Goal: Task Accomplishment & Management: Manage account settings

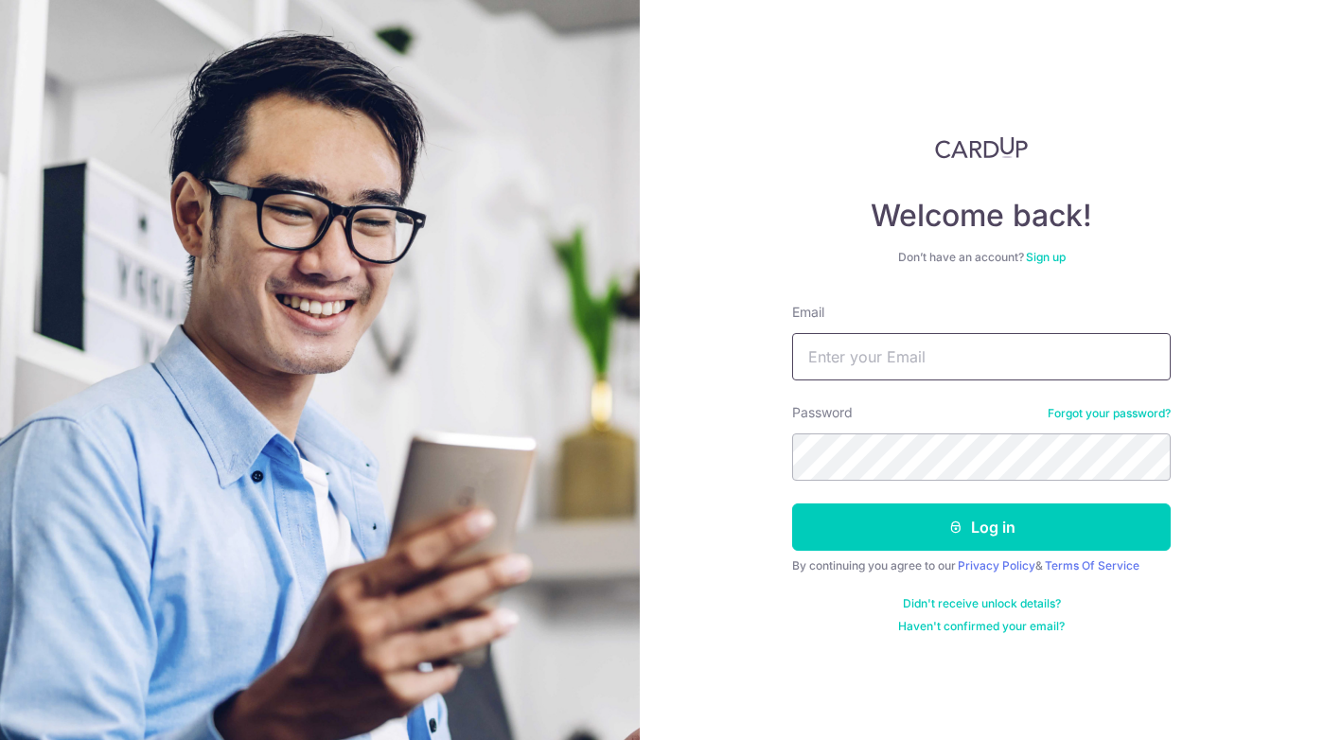
click at [921, 370] on input "Email" at bounding box center [981, 356] width 379 height 47
type input "TOHSHIRLENE@GMAIL.COM"
click at [792, 504] on button "Log in" at bounding box center [981, 527] width 379 height 47
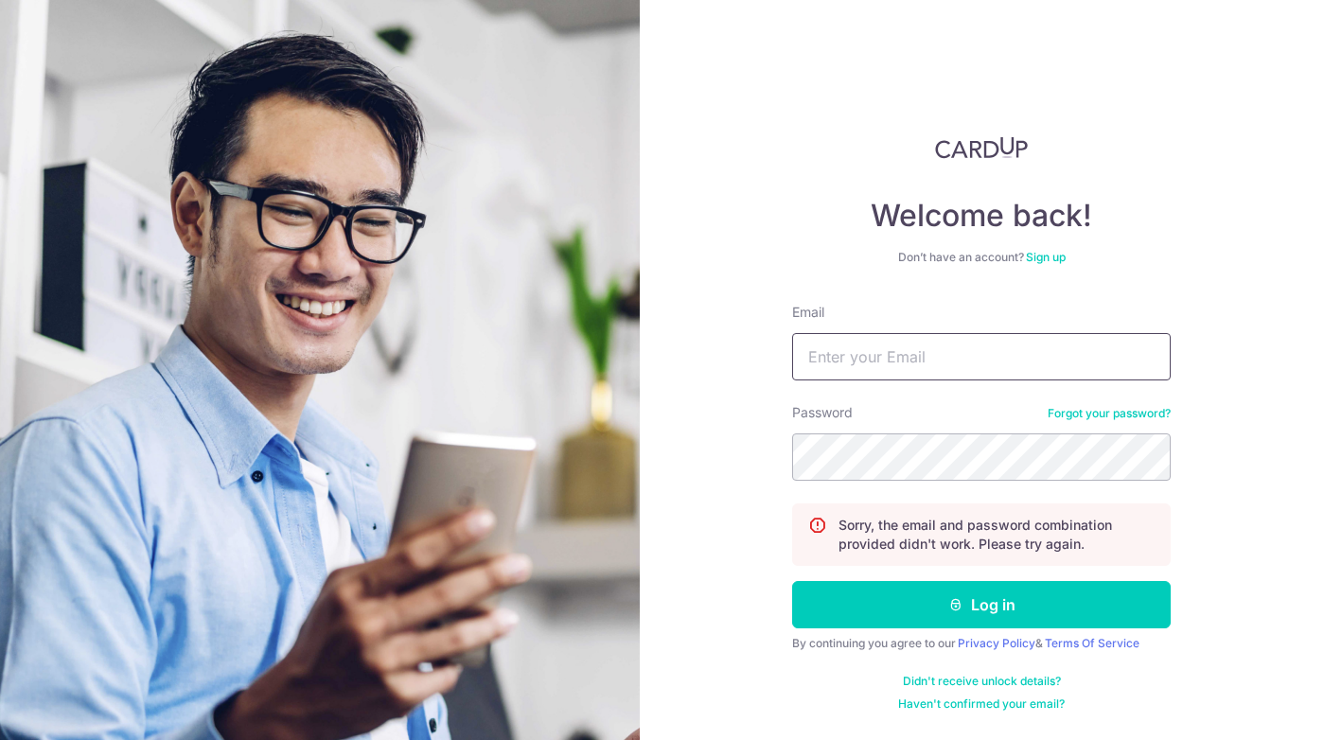
click at [911, 352] on input "Email" at bounding box center [981, 356] width 379 height 47
type input "TOHSHIRLENE@GMAIL.COM"
click at [792, 581] on button "Log in" at bounding box center [981, 604] width 379 height 47
click at [952, 348] on input "Email" at bounding box center [981, 356] width 379 height 47
click at [928, 354] on input "Email" at bounding box center [981, 356] width 379 height 47
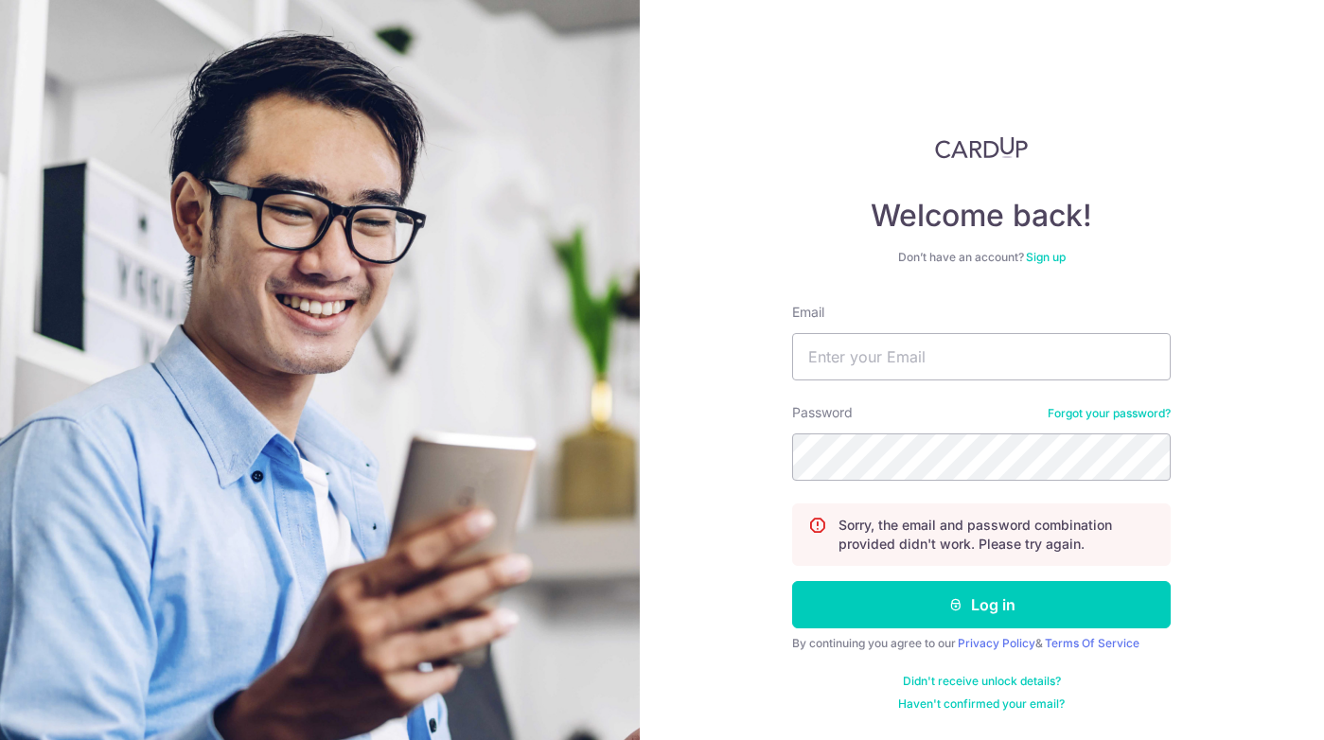
click at [1204, 296] on div "Welcome back! Don’t have an account? Sign up Email Password Forgot your passwor…" at bounding box center [982, 370] width 685 height 740
click at [1110, 416] on link "Forgot your password?" at bounding box center [1109, 413] width 123 height 15
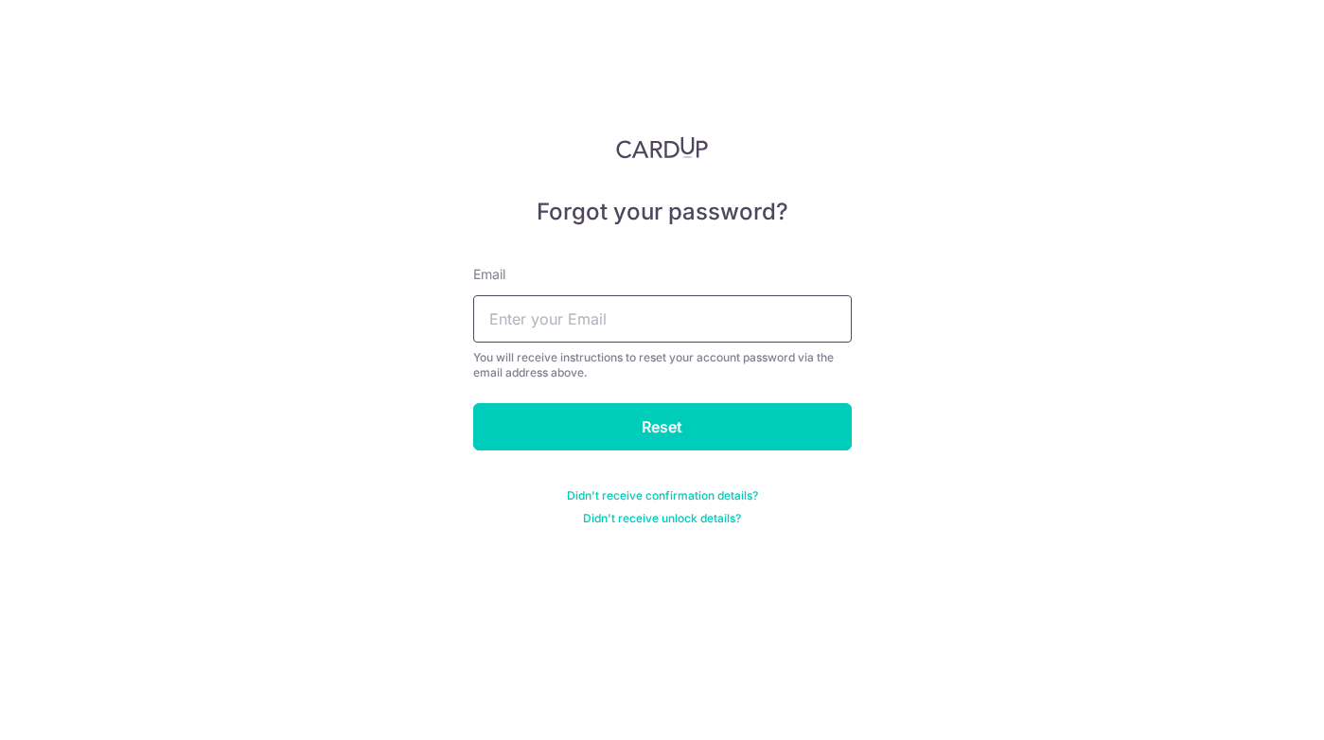
click at [693, 325] on input "text" at bounding box center [662, 318] width 379 height 47
type input "TOHSHIRLENE@GMAIL.COM"
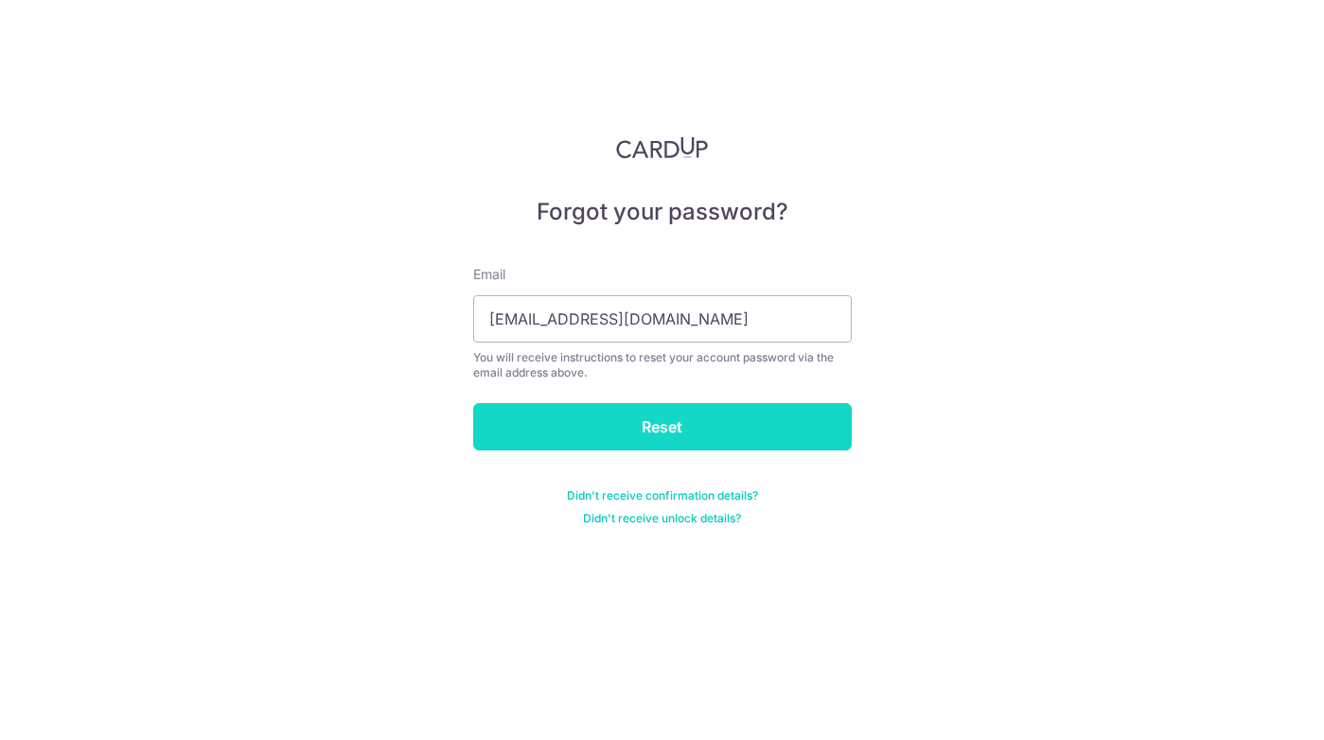
click at [680, 425] on input "Reset" at bounding box center [662, 426] width 379 height 47
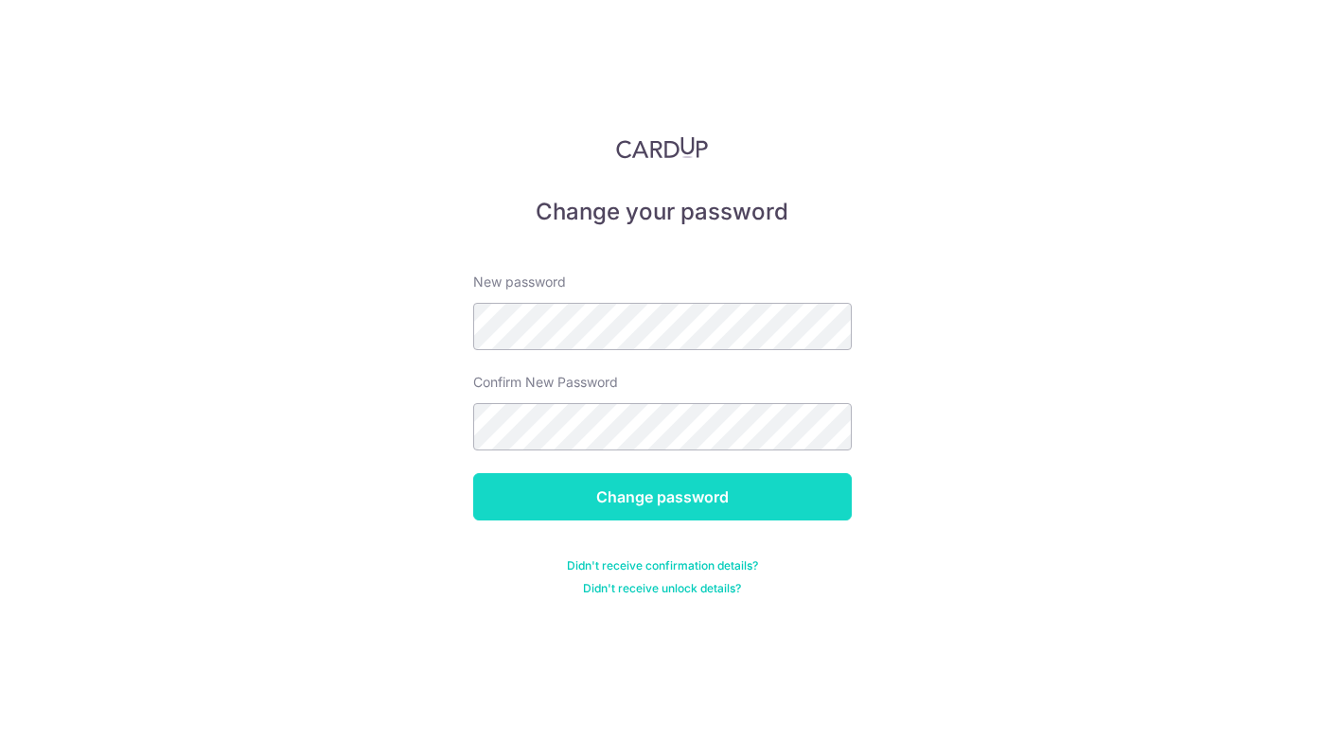
click at [600, 498] on input "Change password" at bounding box center [662, 496] width 379 height 47
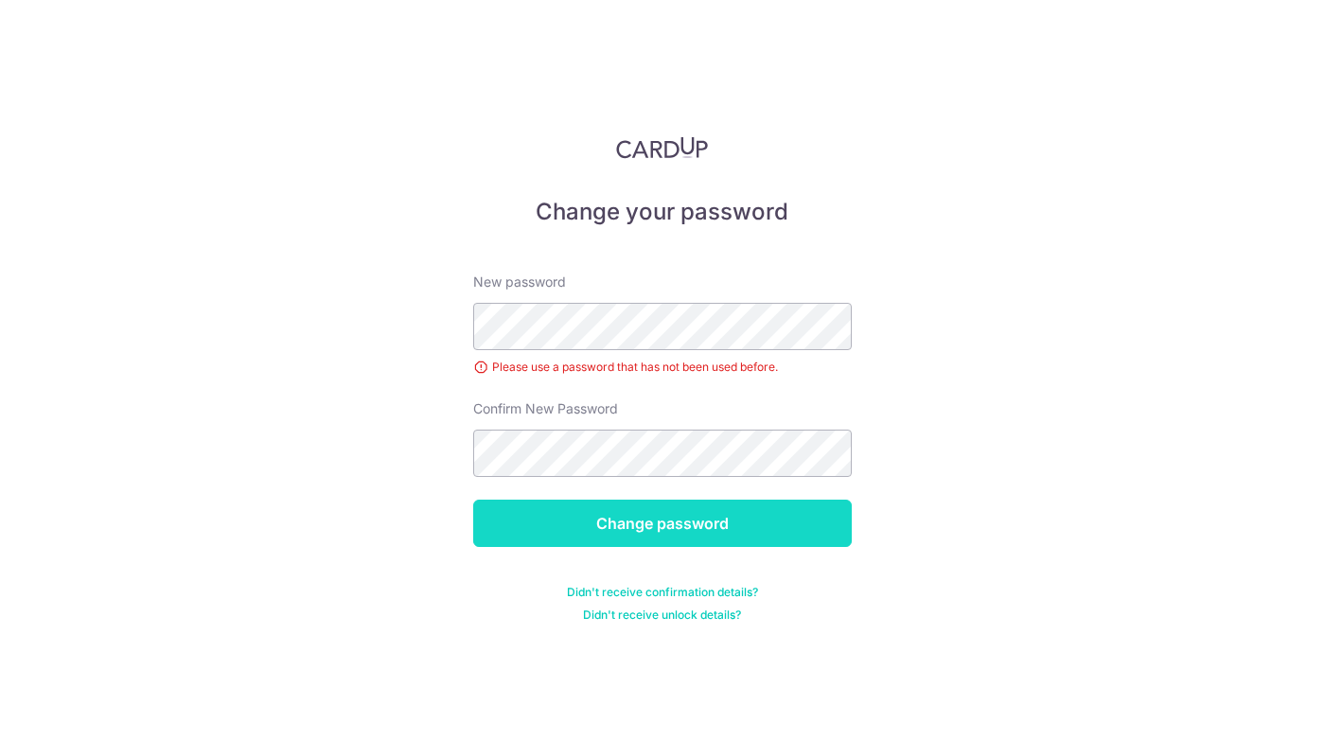
click at [619, 511] on input "Change password" at bounding box center [662, 523] width 379 height 47
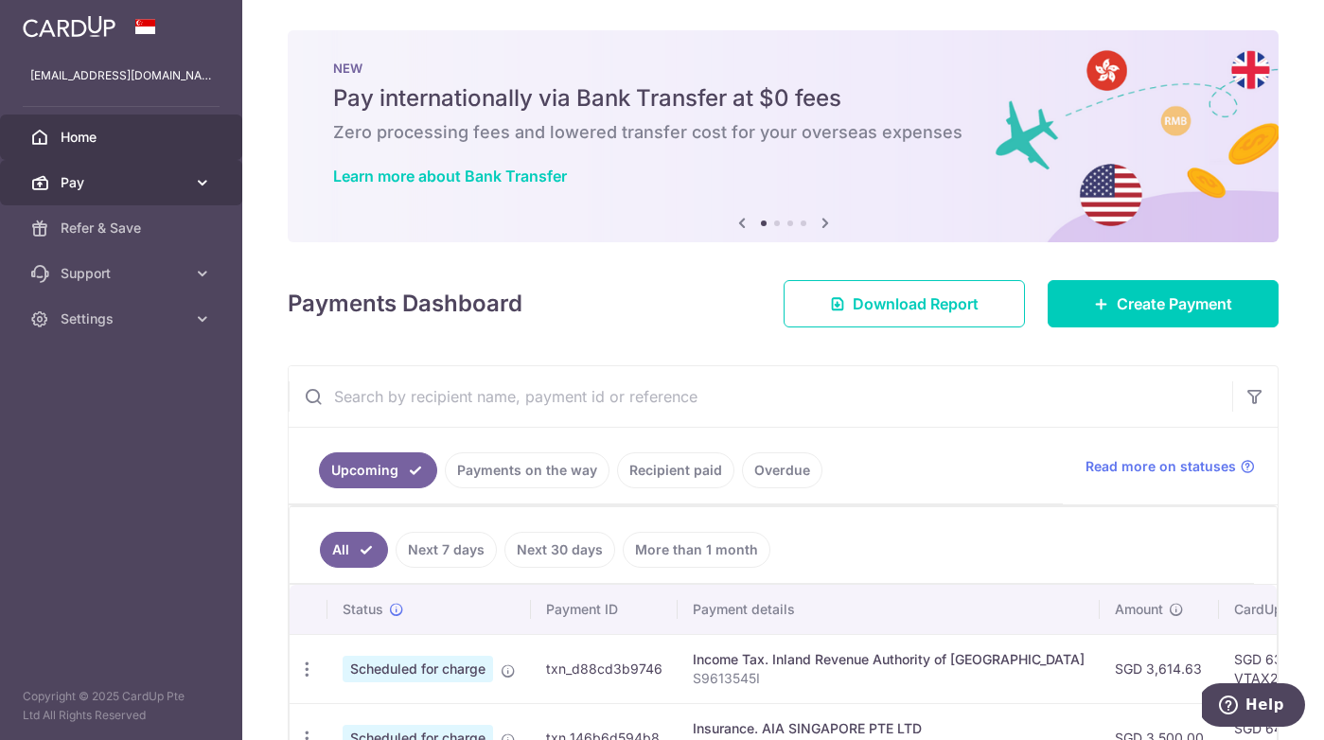
click at [206, 180] on icon at bounding box center [202, 182] width 19 height 19
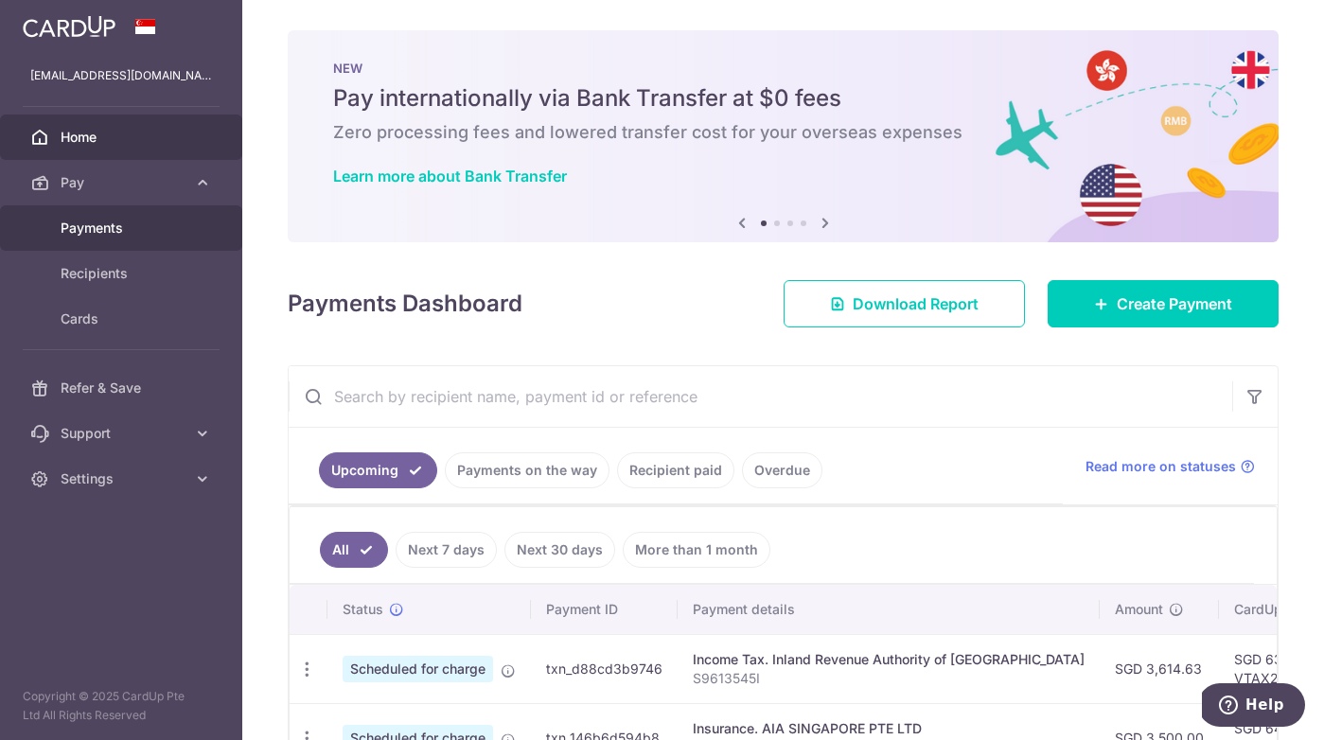
click at [98, 228] on span "Payments" at bounding box center [123, 228] width 125 height 19
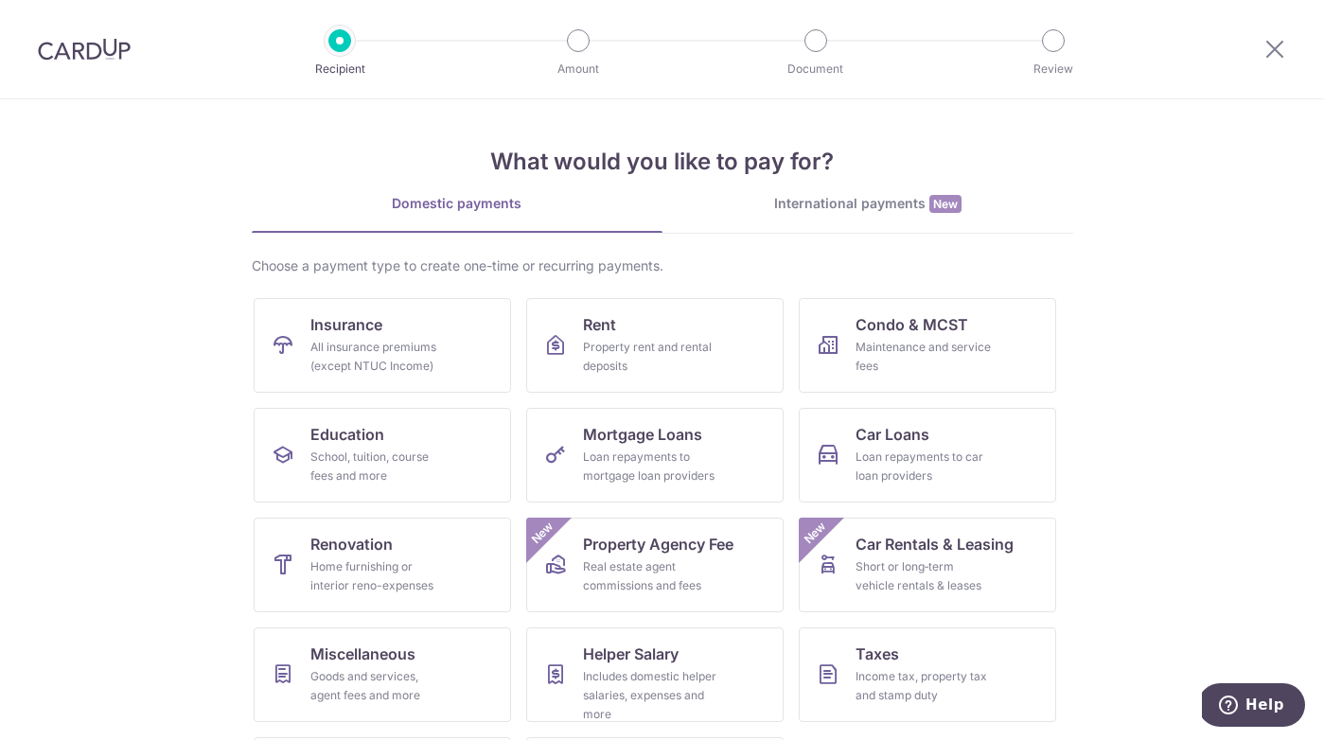
scroll to position [107, 0]
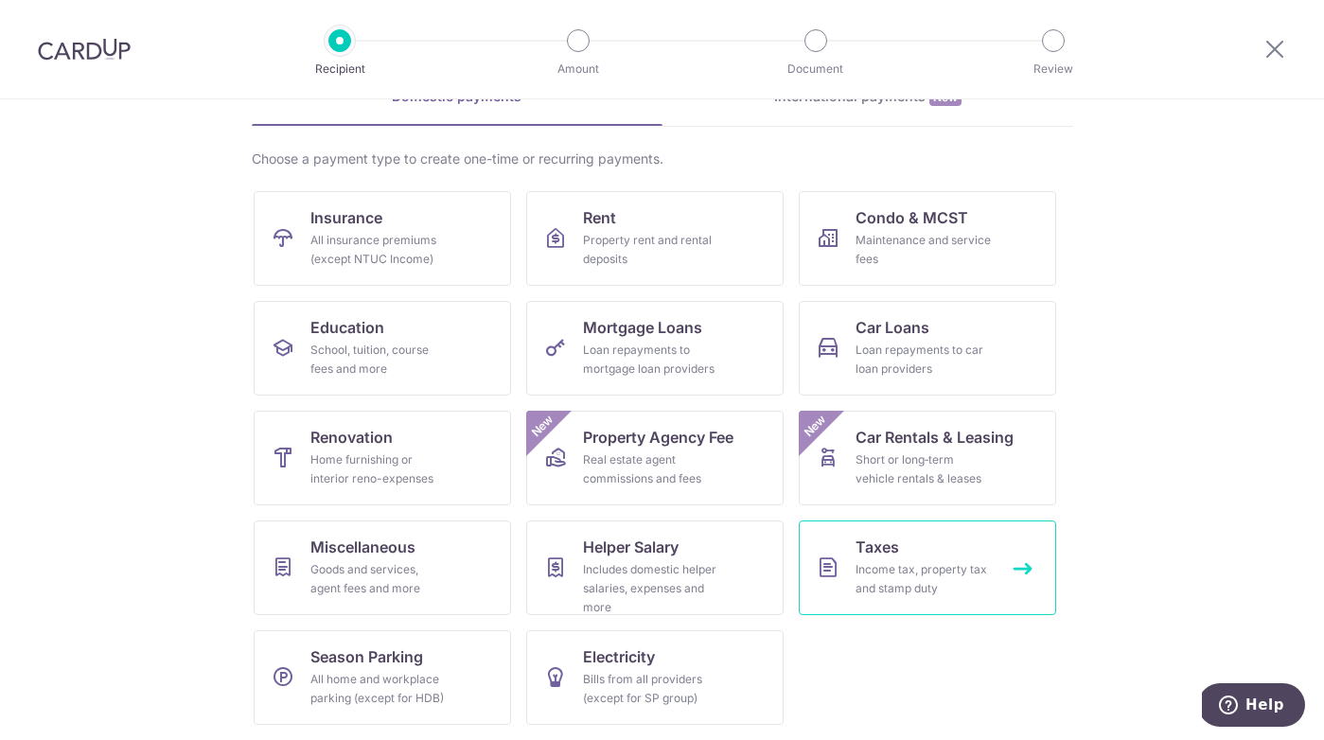
click at [944, 577] on div "Income tax, property tax and stamp duty" at bounding box center [924, 579] width 136 height 38
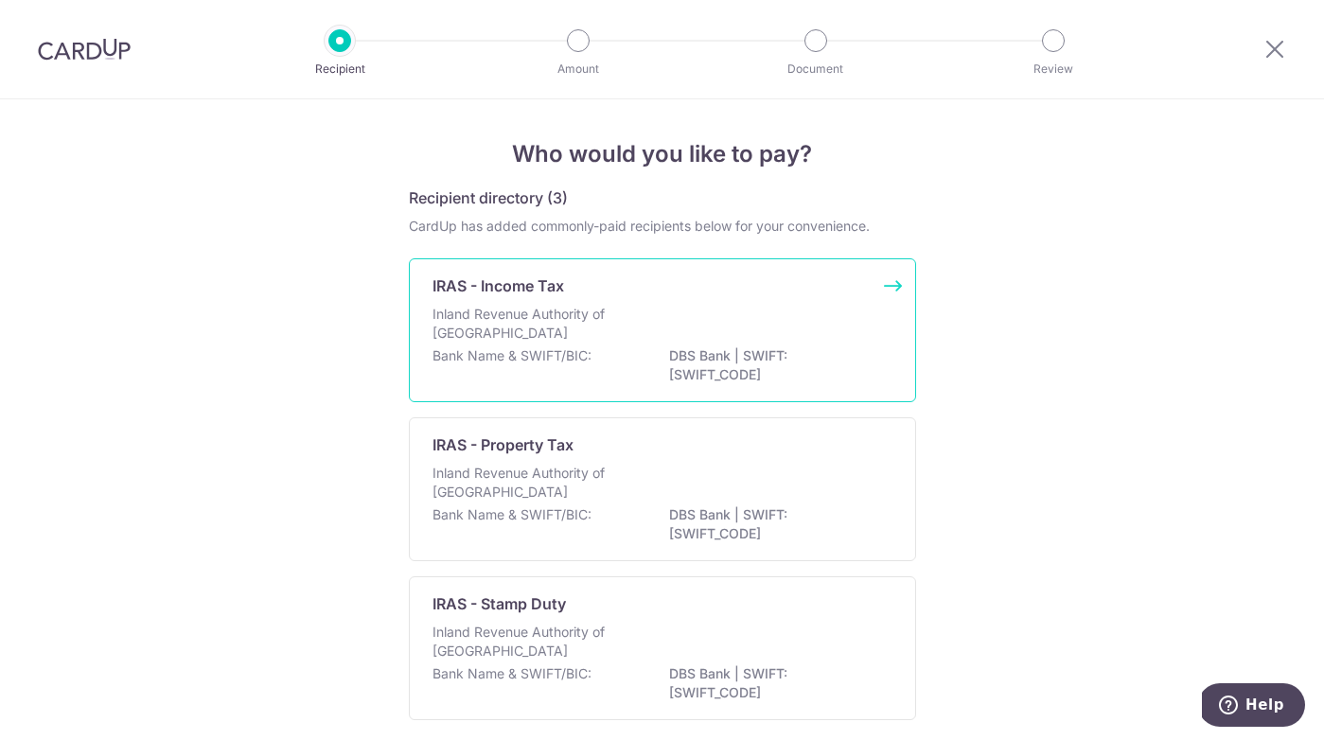
click at [702, 320] on div "Inland Revenue Authority of [GEOGRAPHIC_DATA]" at bounding box center [663, 326] width 460 height 42
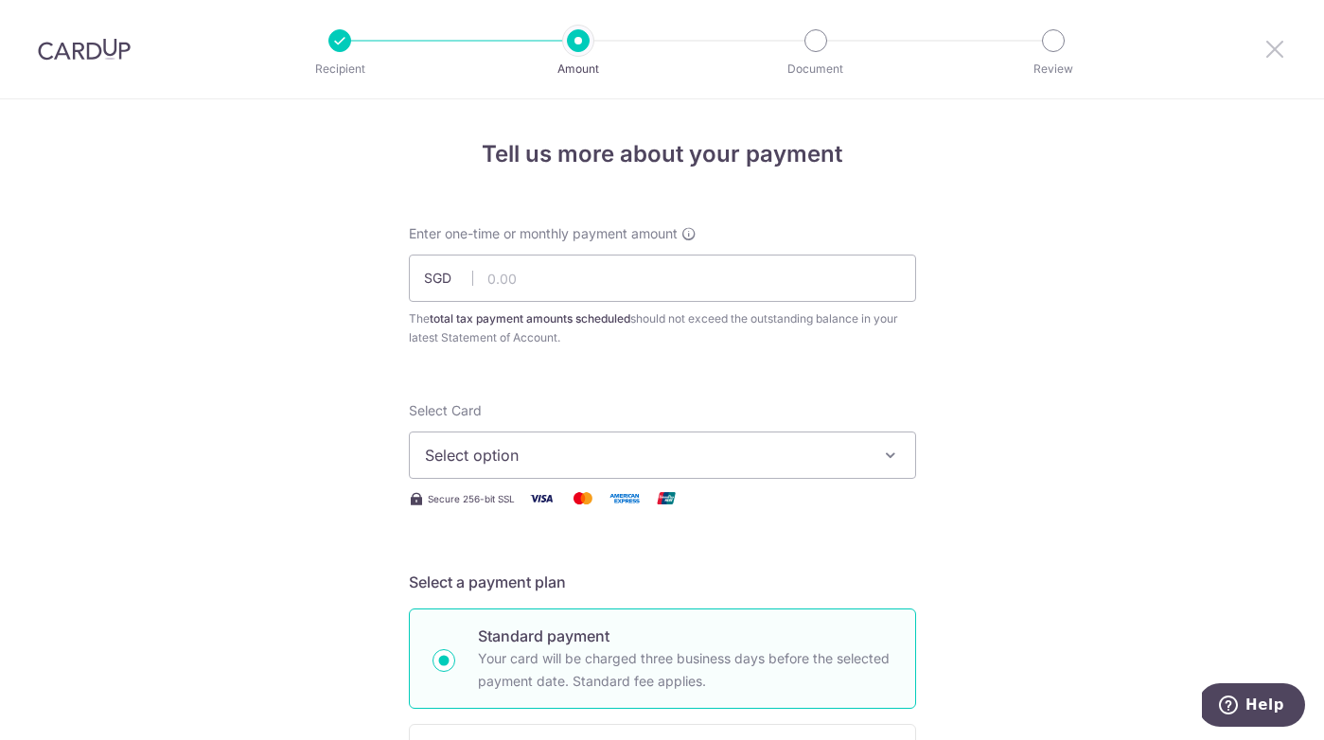
click at [1273, 55] on icon at bounding box center [1275, 49] width 23 height 24
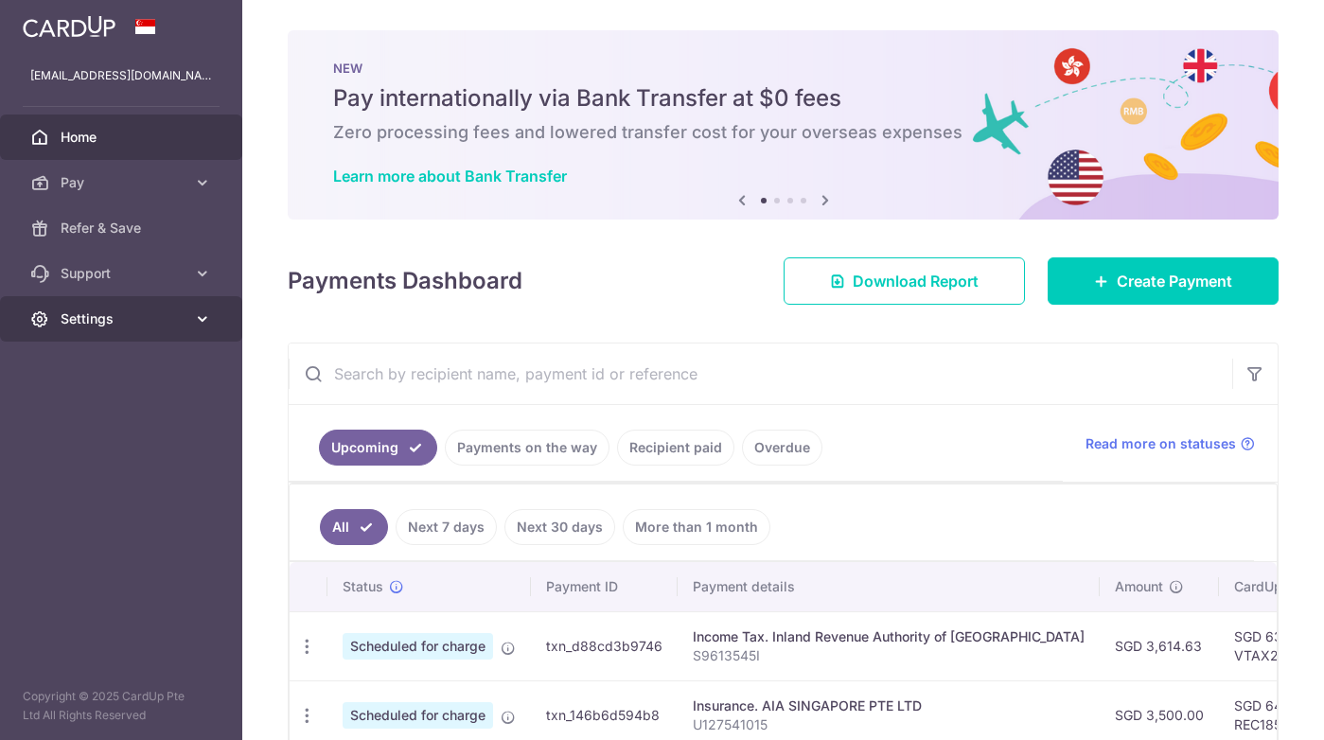
click at [173, 312] on span "Settings" at bounding box center [123, 319] width 125 height 19
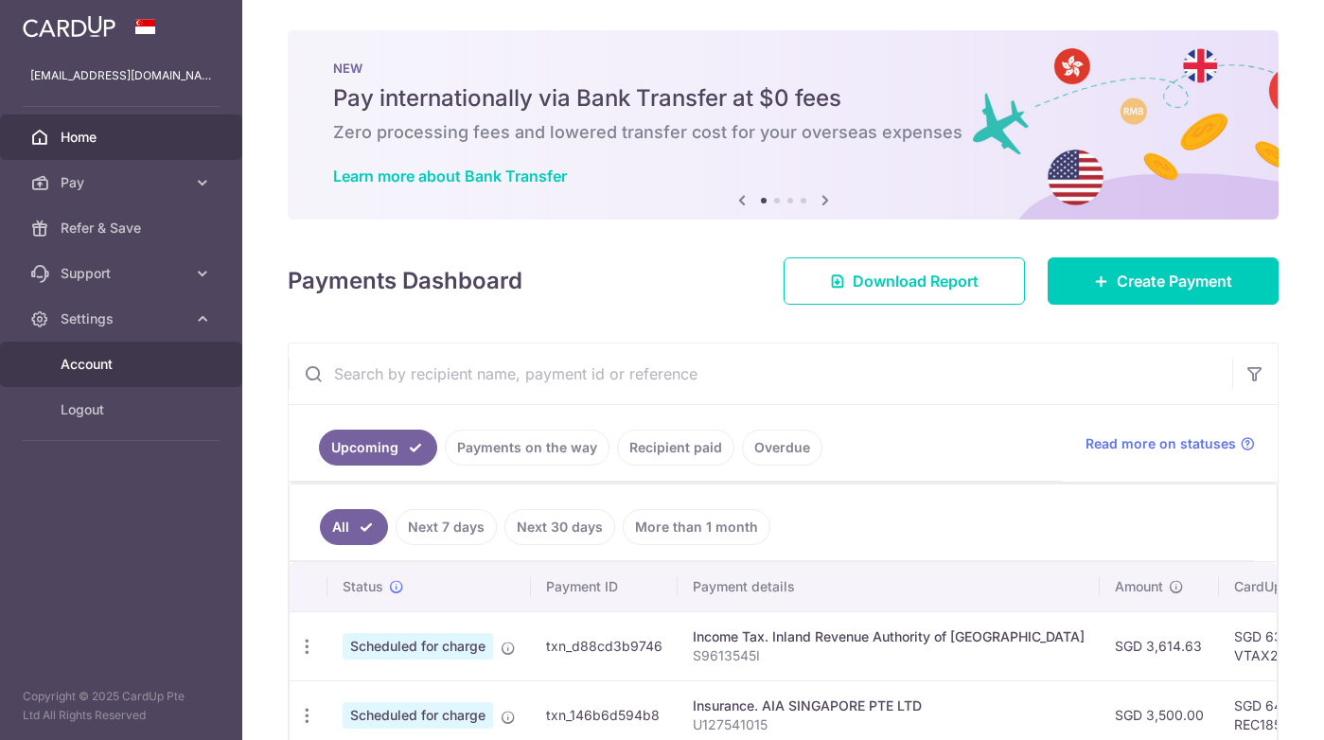
click at [88, 367] on span "Account" at bounding box center [123, 364] width 125 height 19
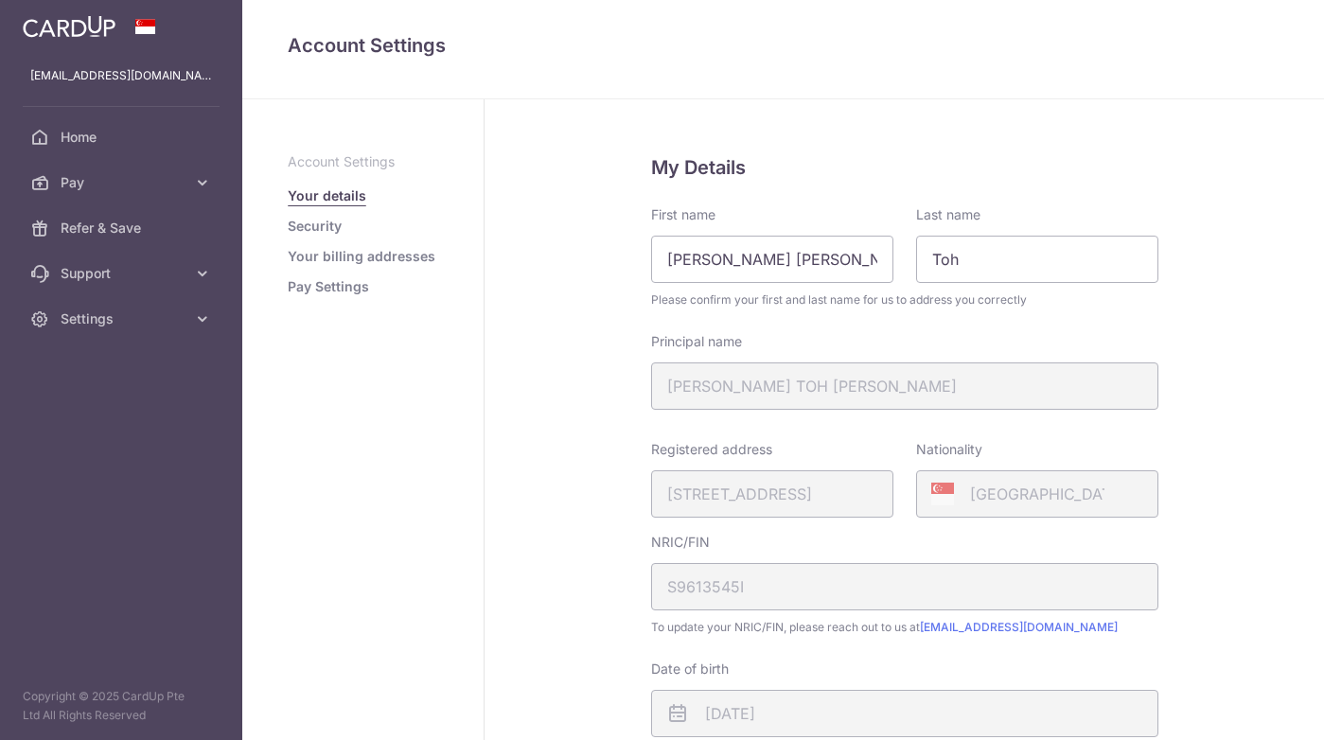
click at [336, 286] on link "Pay Settings" at bounding box center [328, 286] width 81 height 19
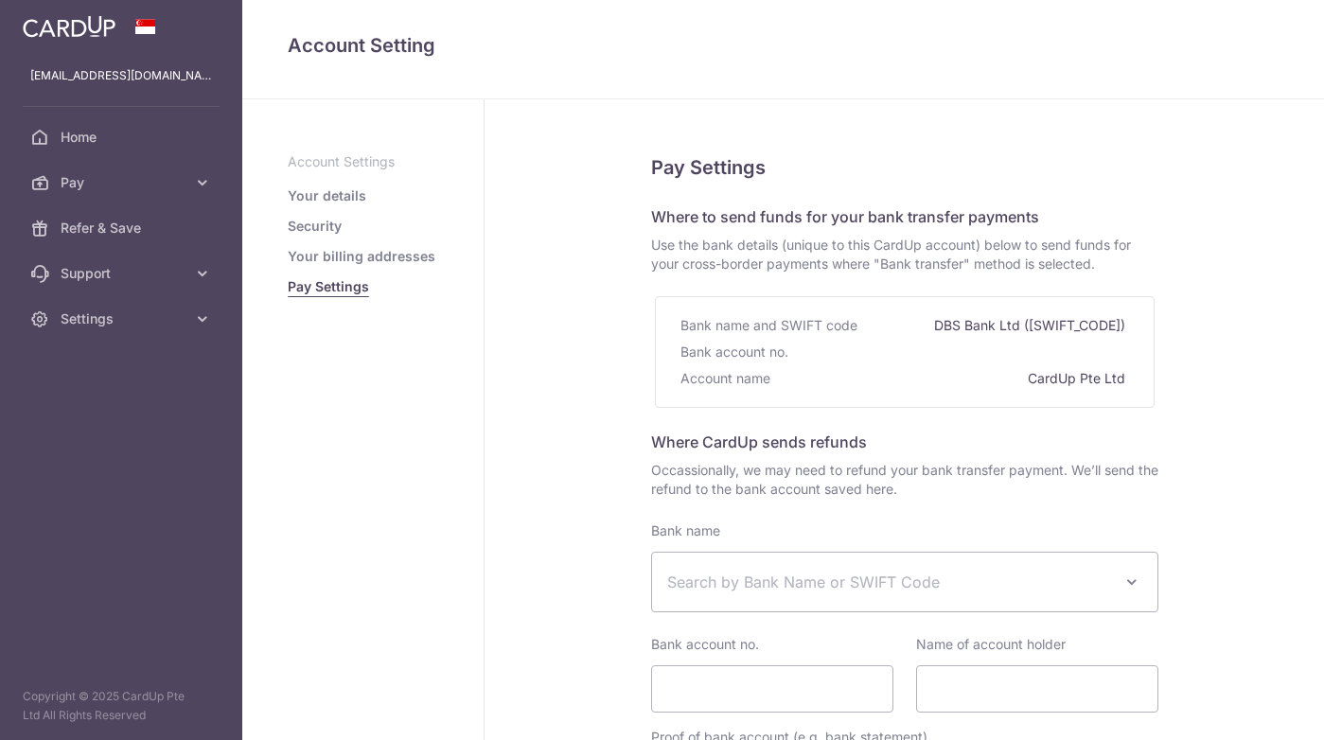
select select
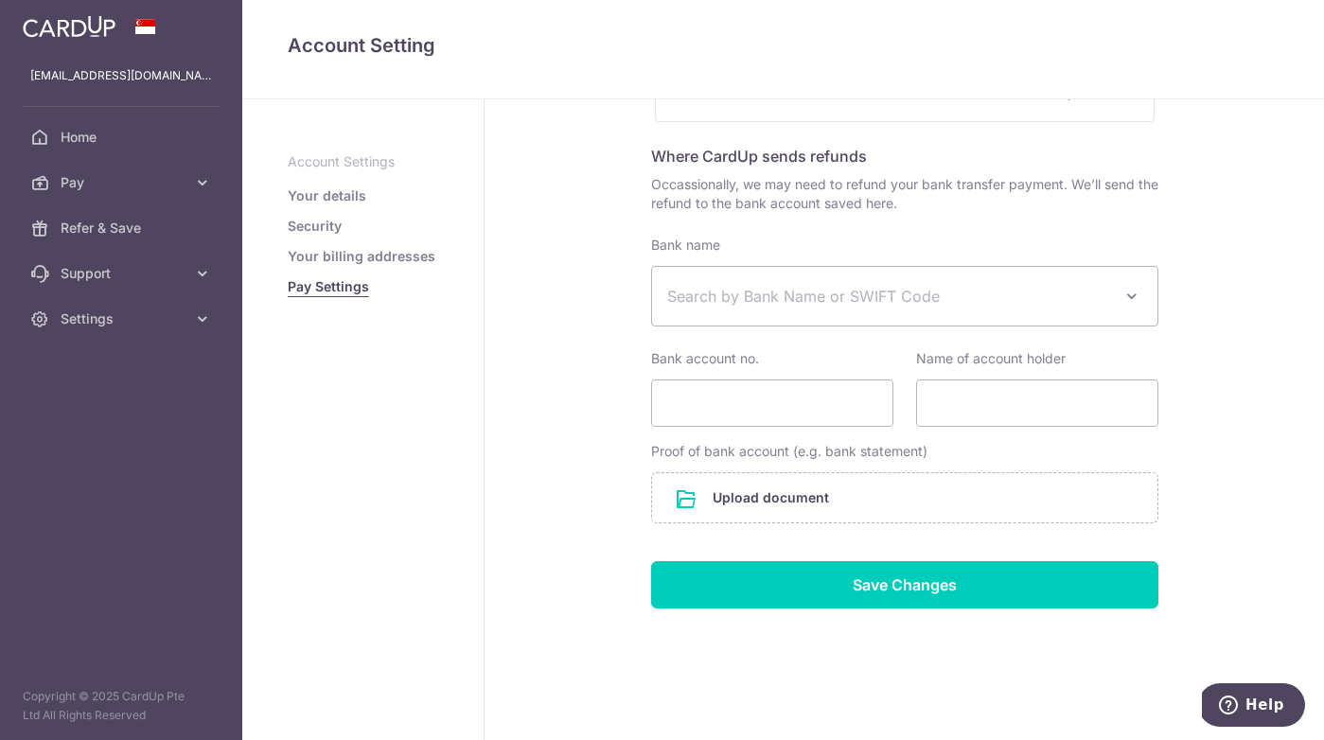
scroll to position [296, 0]
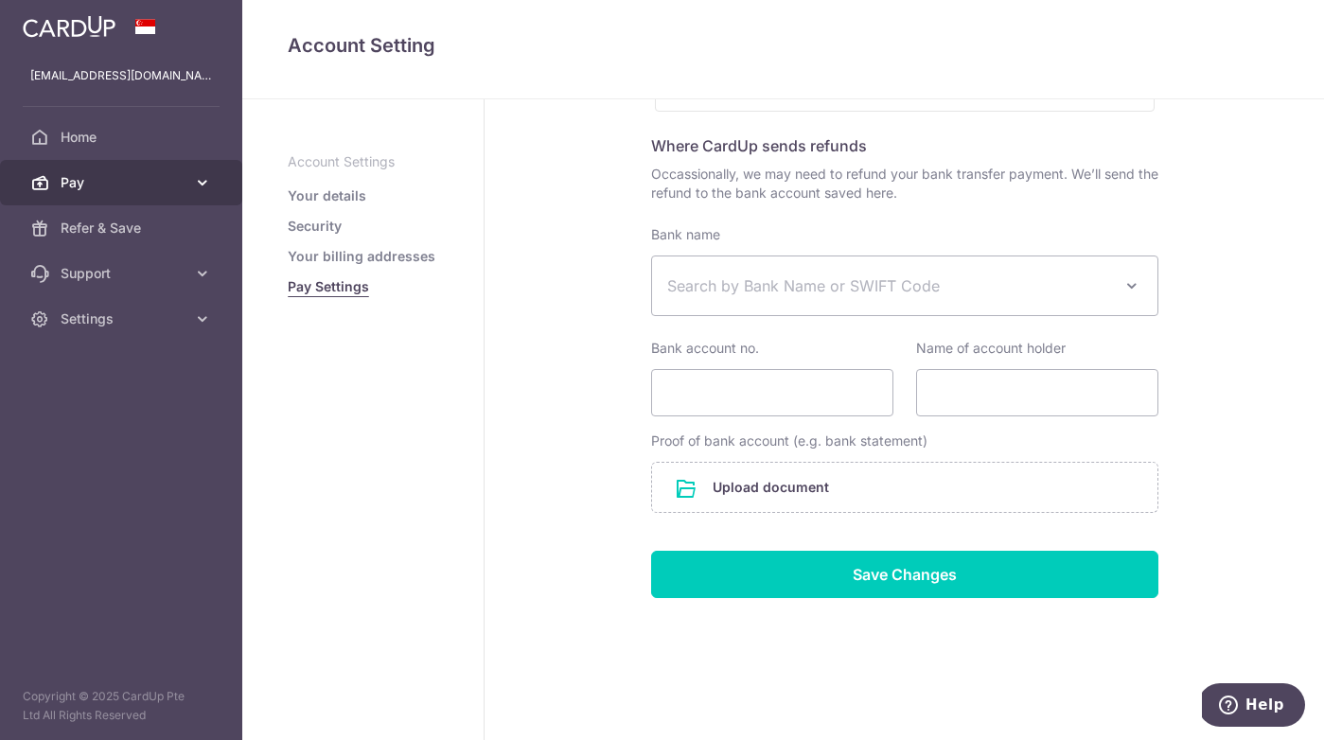
click at [147, 190] on span "Pay" at bounding box center [123, 182] width 125 height 19
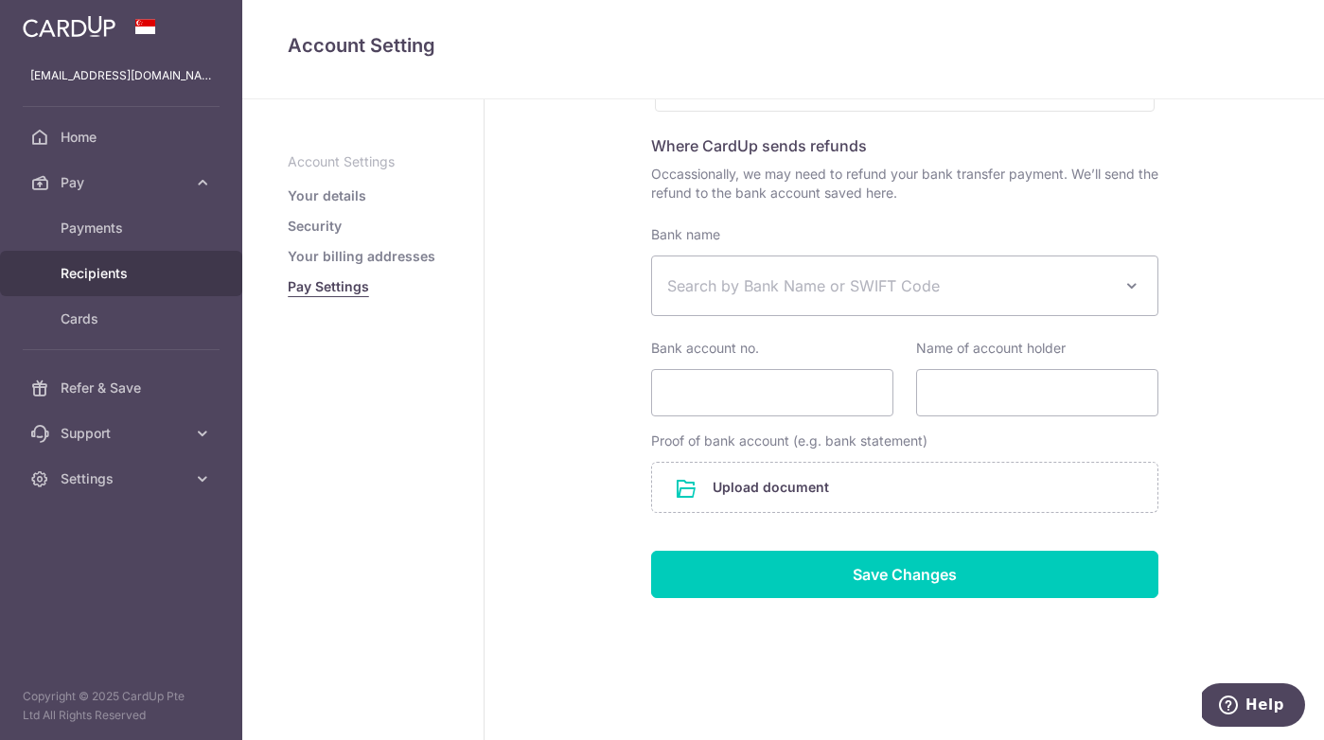
click at [96, 268] on span "Recipients" at bounding box center [123, 273] width 125 height 19
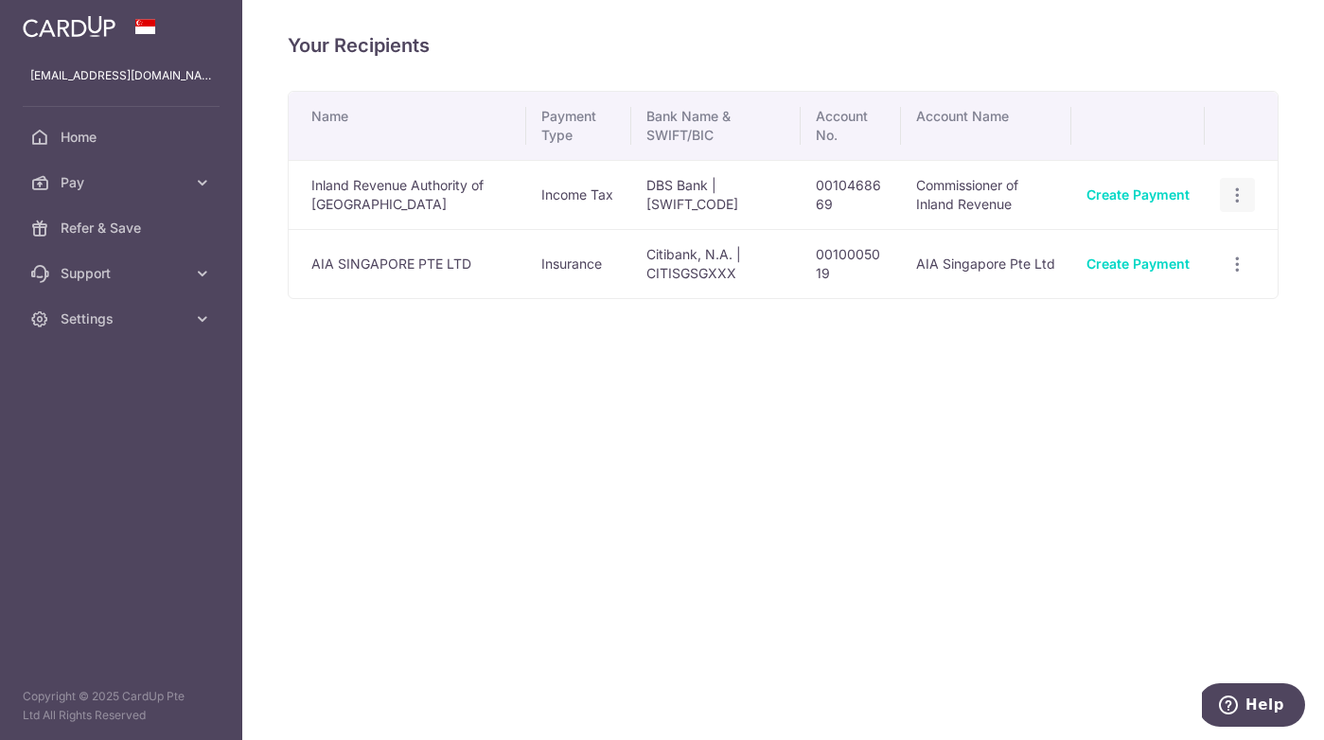
click at [1241, 199] on icon "button" at bounding box center [1238, 196] width 20 height 20
click at [1203, 242] on span "View/Edit" at bounding box center [1174, 247] width 129 height 23
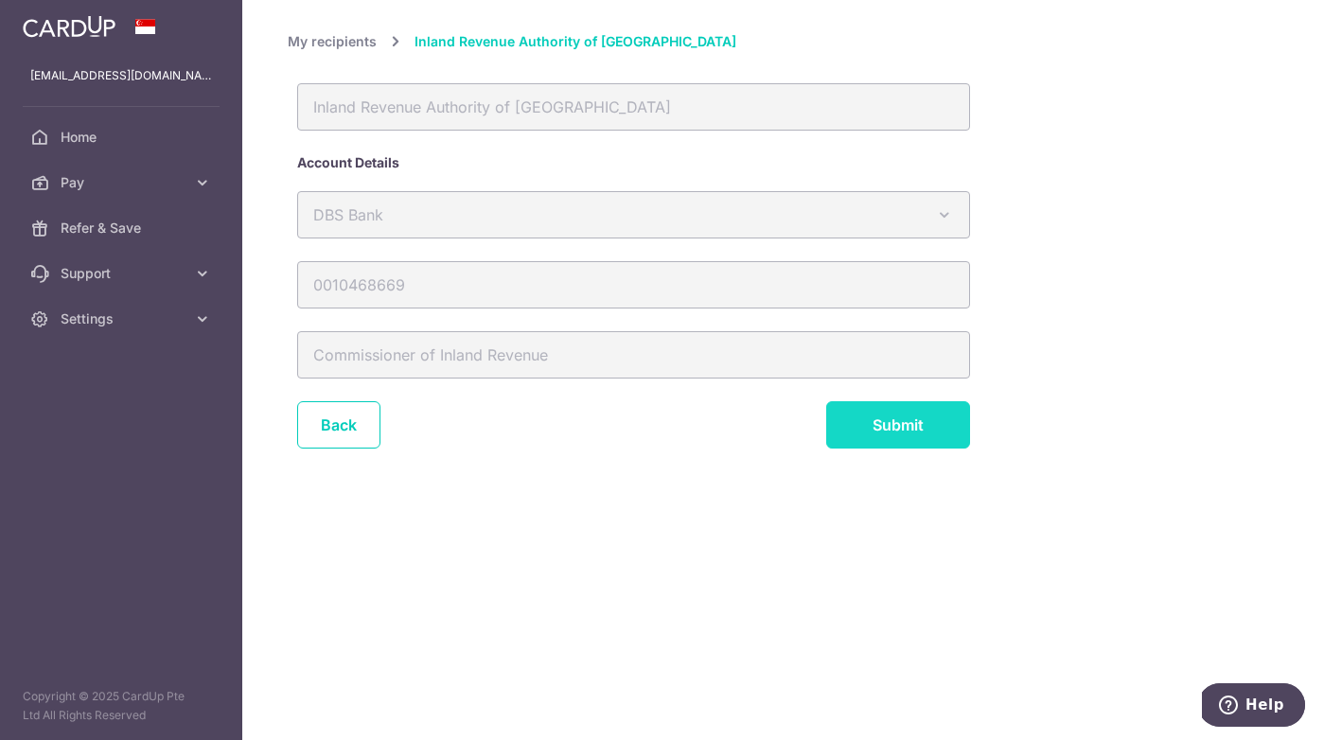
click at [870, 423] on input "Submit" at bounding box center [898, 424] width 144 height 47
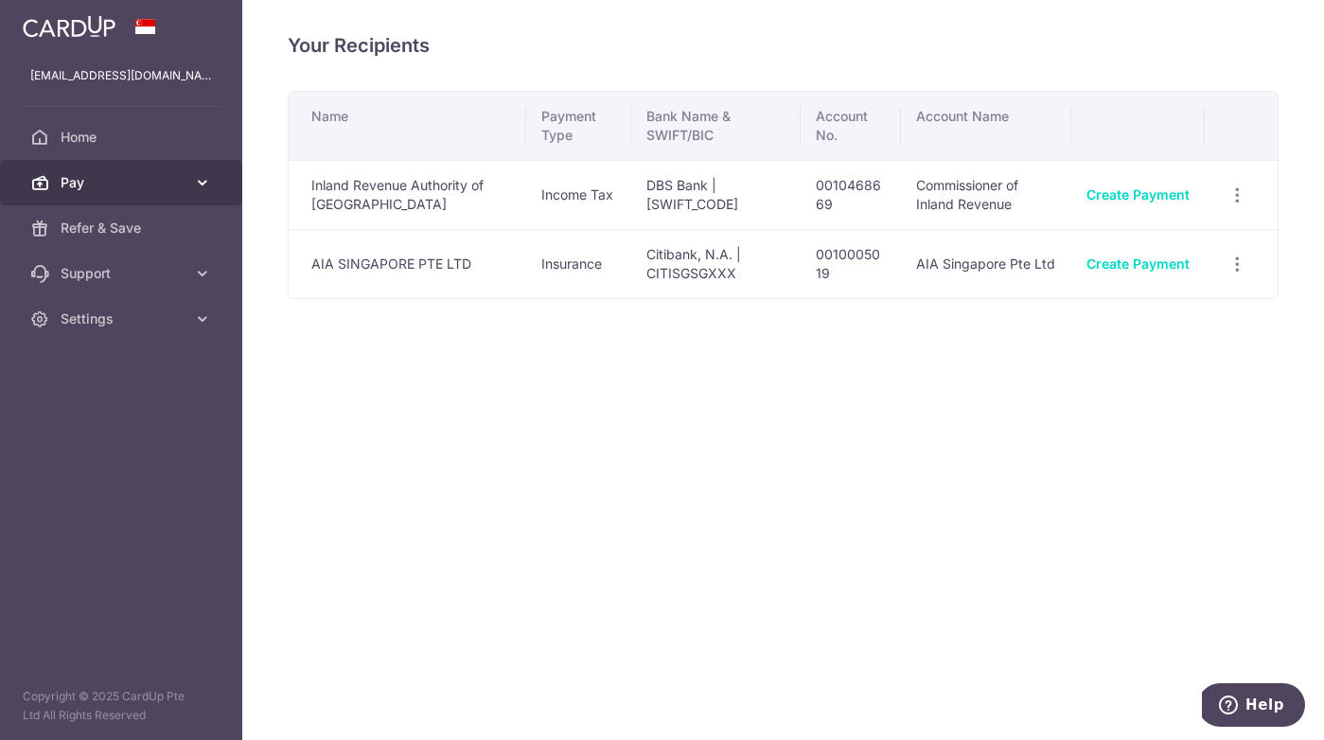
click at [122, 179] on span "Pay" at bounding box center [123, 182] width 125 height 19
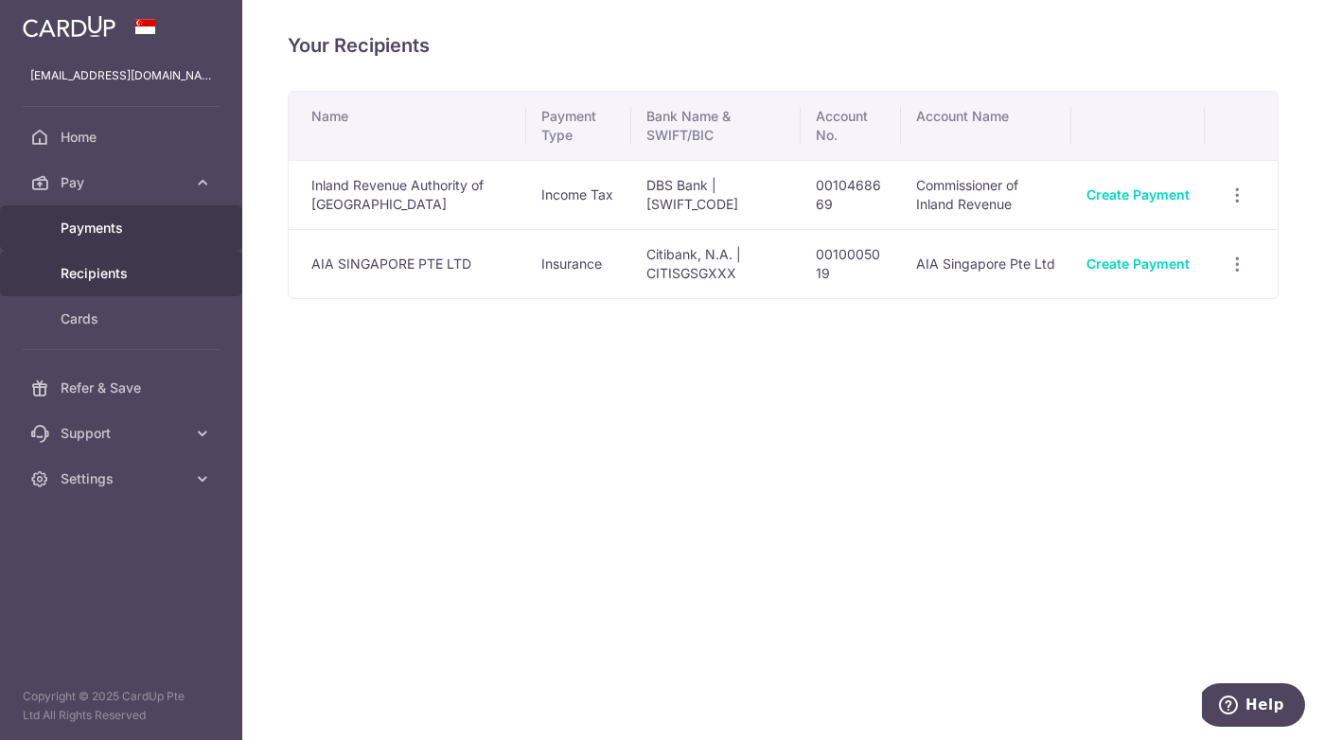
click at [102, 234] on span "Payments" at bounding box center [123, 228] width 125 height 19
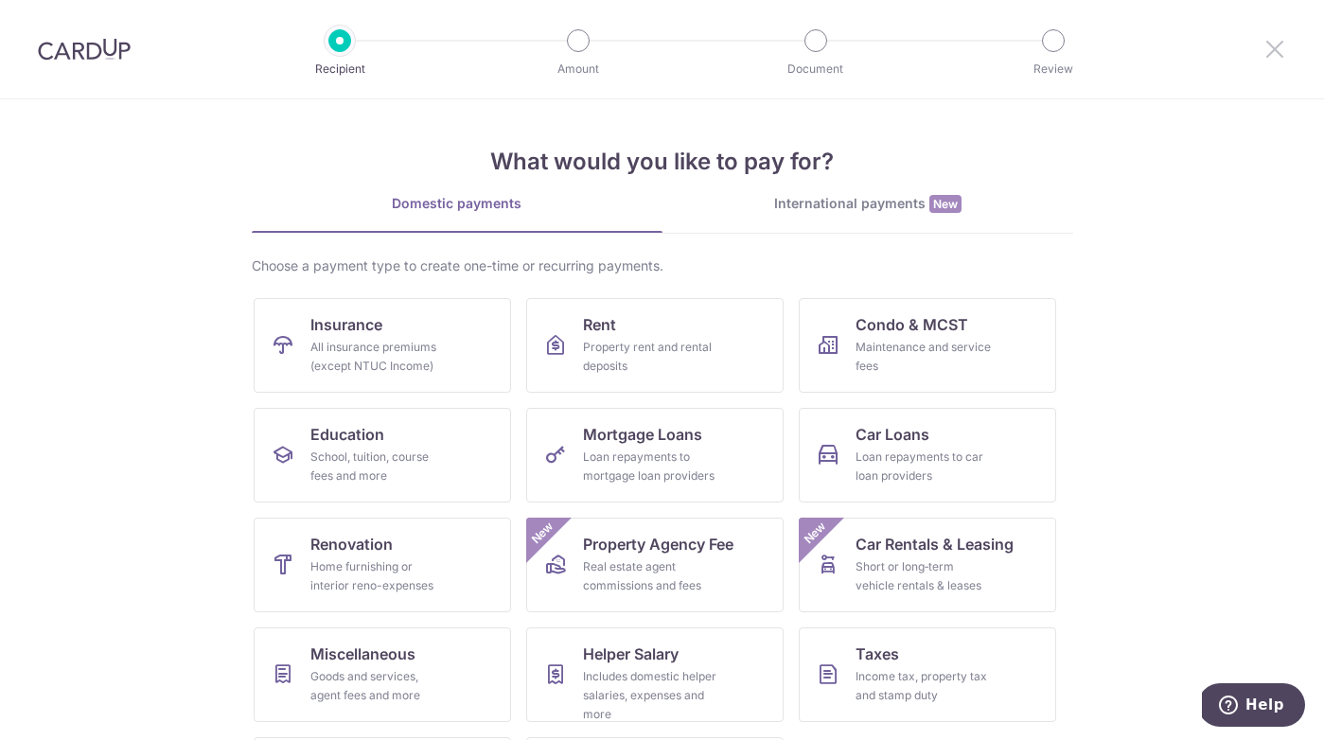
click at [1277, 53] on icon at bounding box center [1275, 49] width 23 height 24
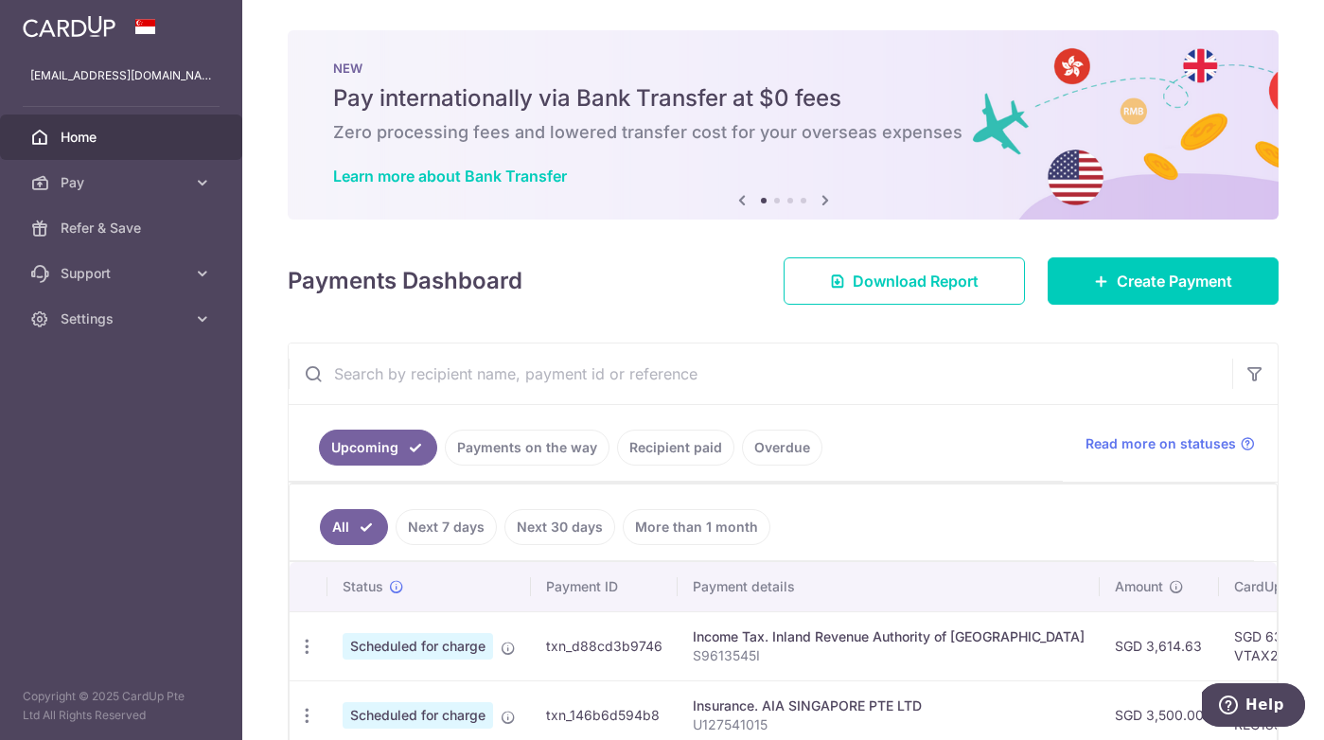
click at [130, 143] on span "Home" at bounding box center [123, 137] width 125 height 19
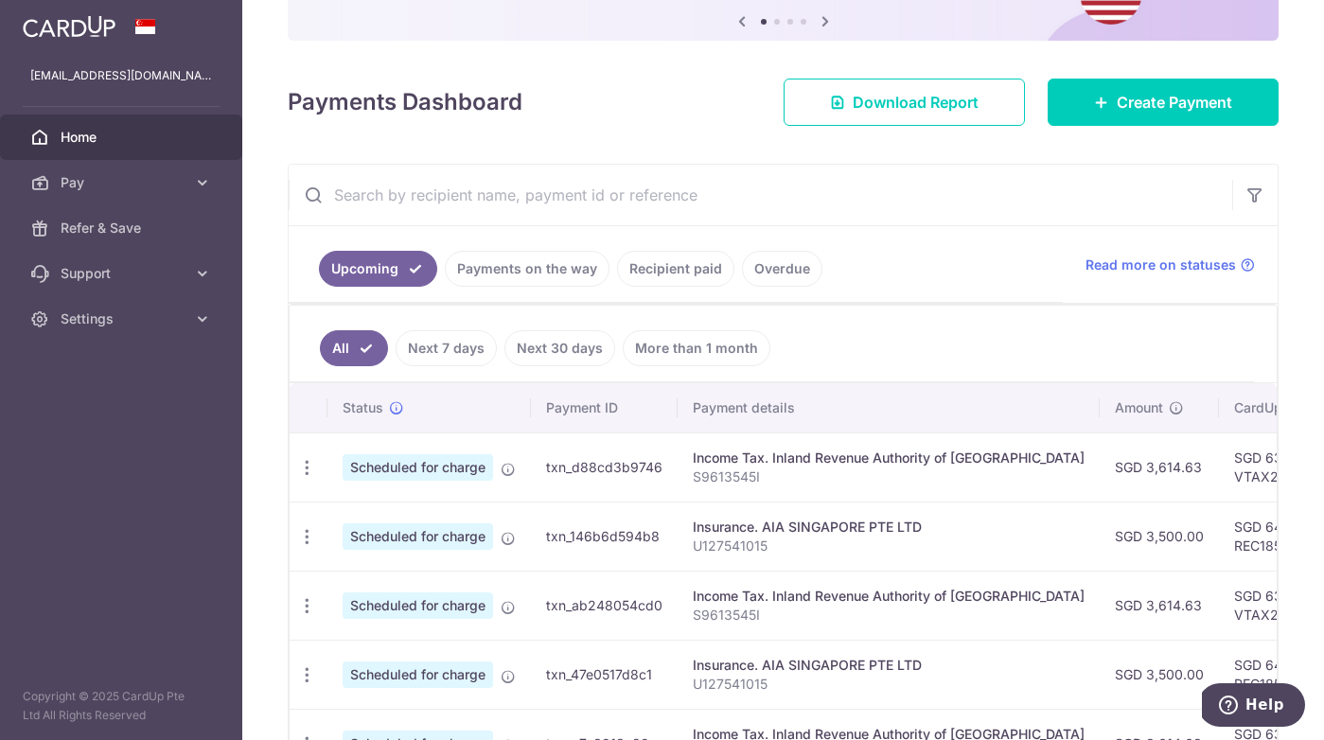
scroll to position [212, 0]
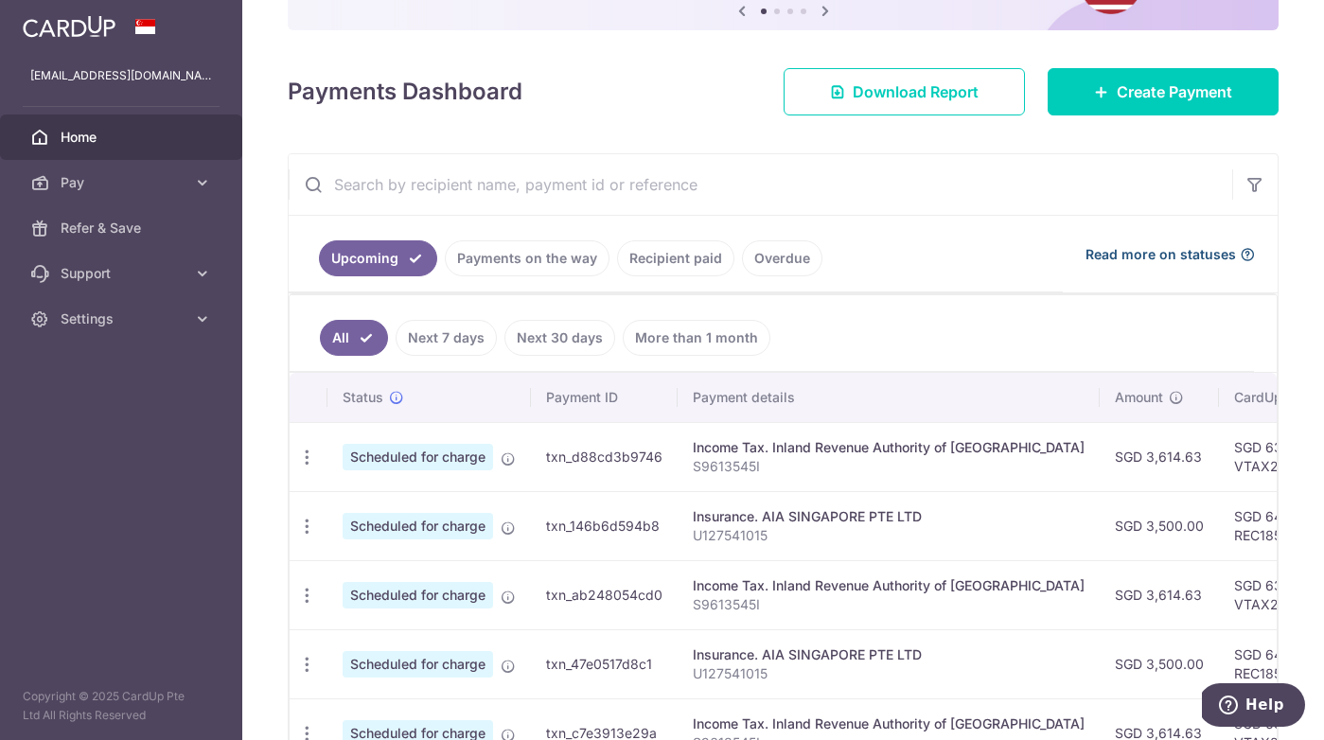
click at [1167, 257] on span "Read more on statuses" at bounding box center [1161, 254] width 151 height 19
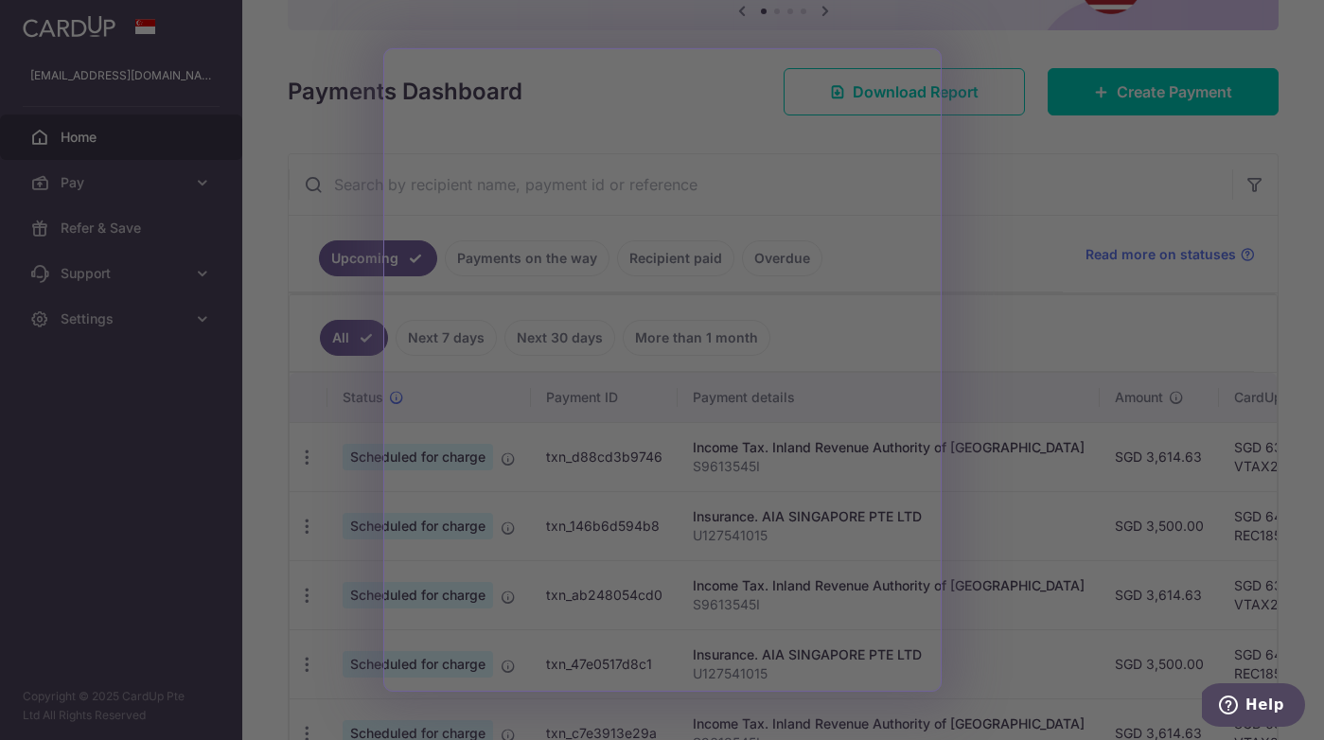
click at [964, 282] on div at bounding box center [668, 374] width 1337 height 748
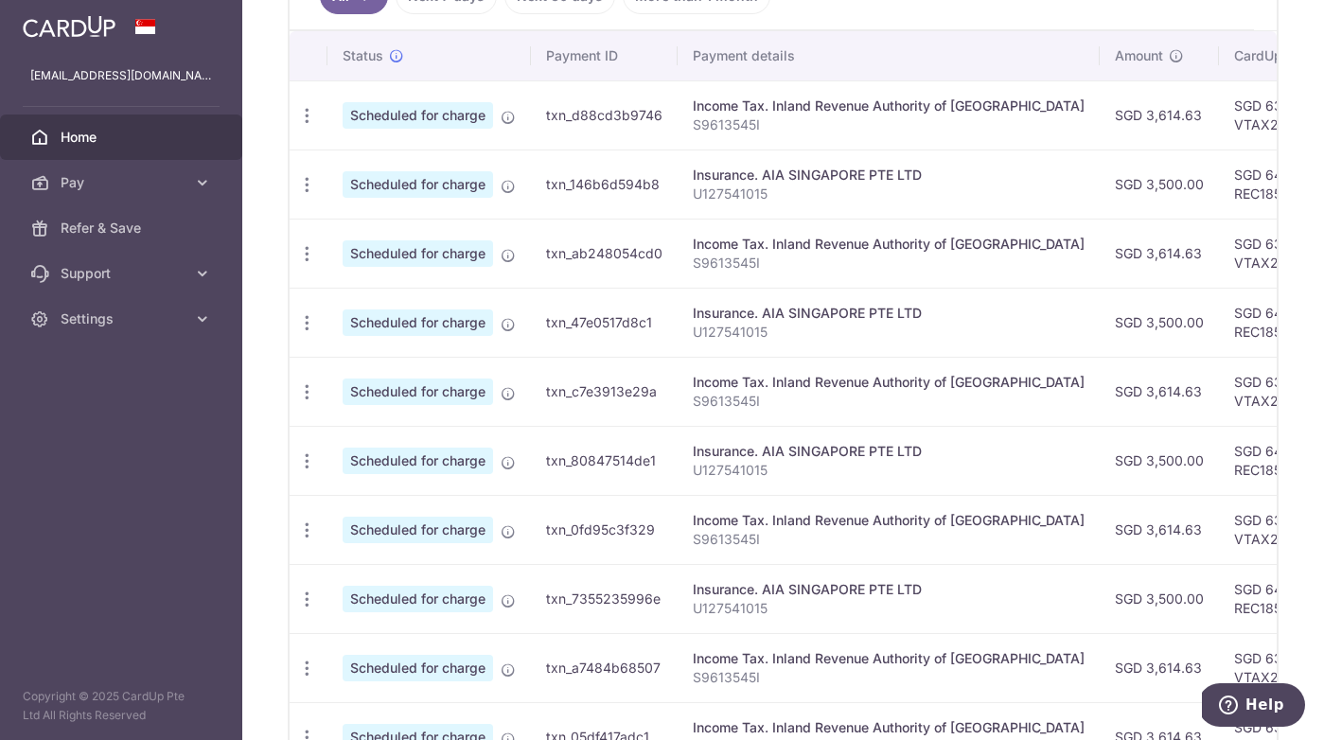
scroll to position [723, 0]
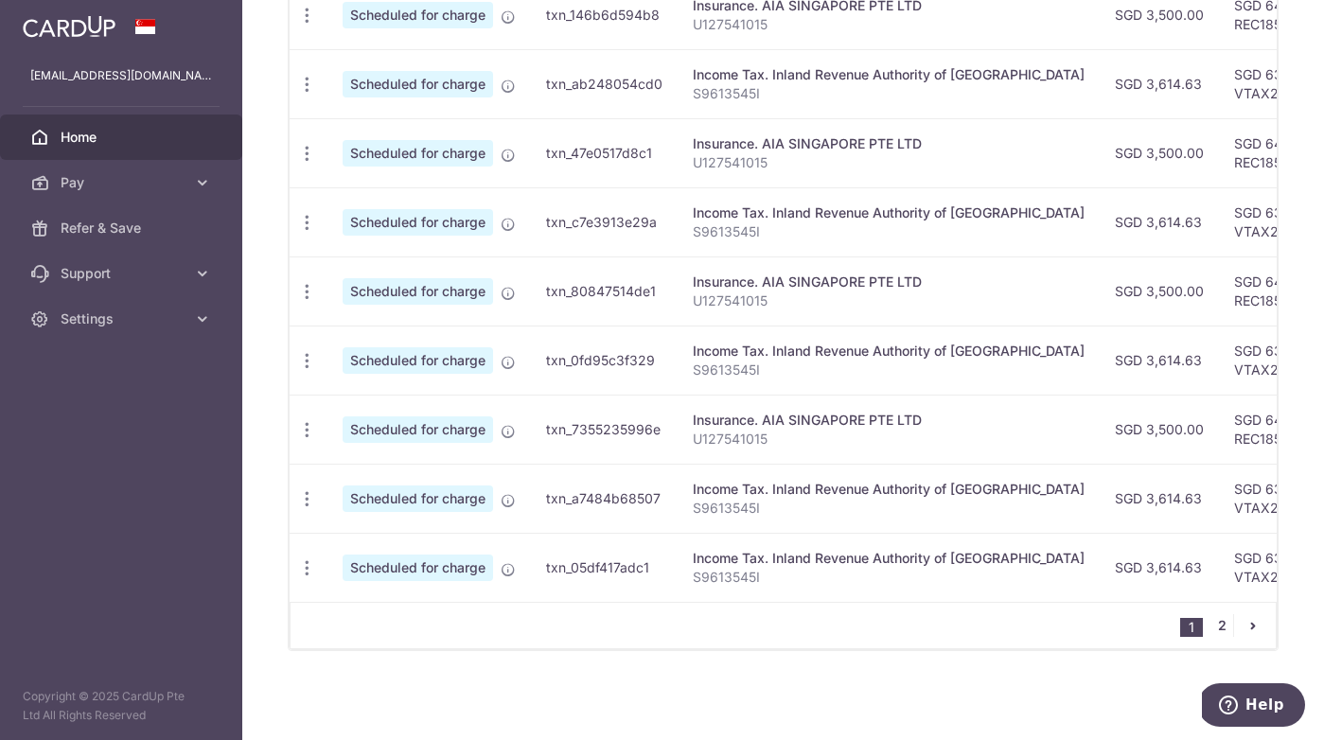
click at [1220, 625] on link "2" at bounding box center [1222, 625] width 23 height 23
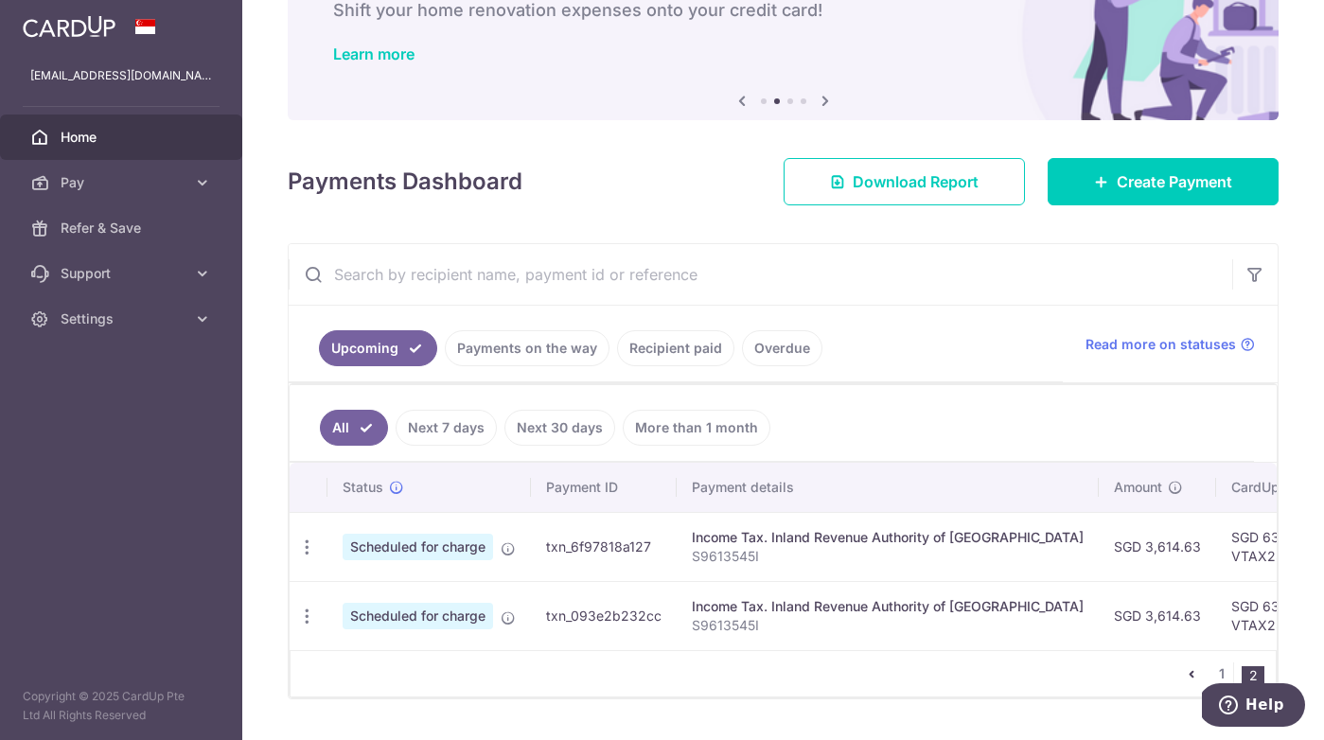
scroll to position [170, 0]
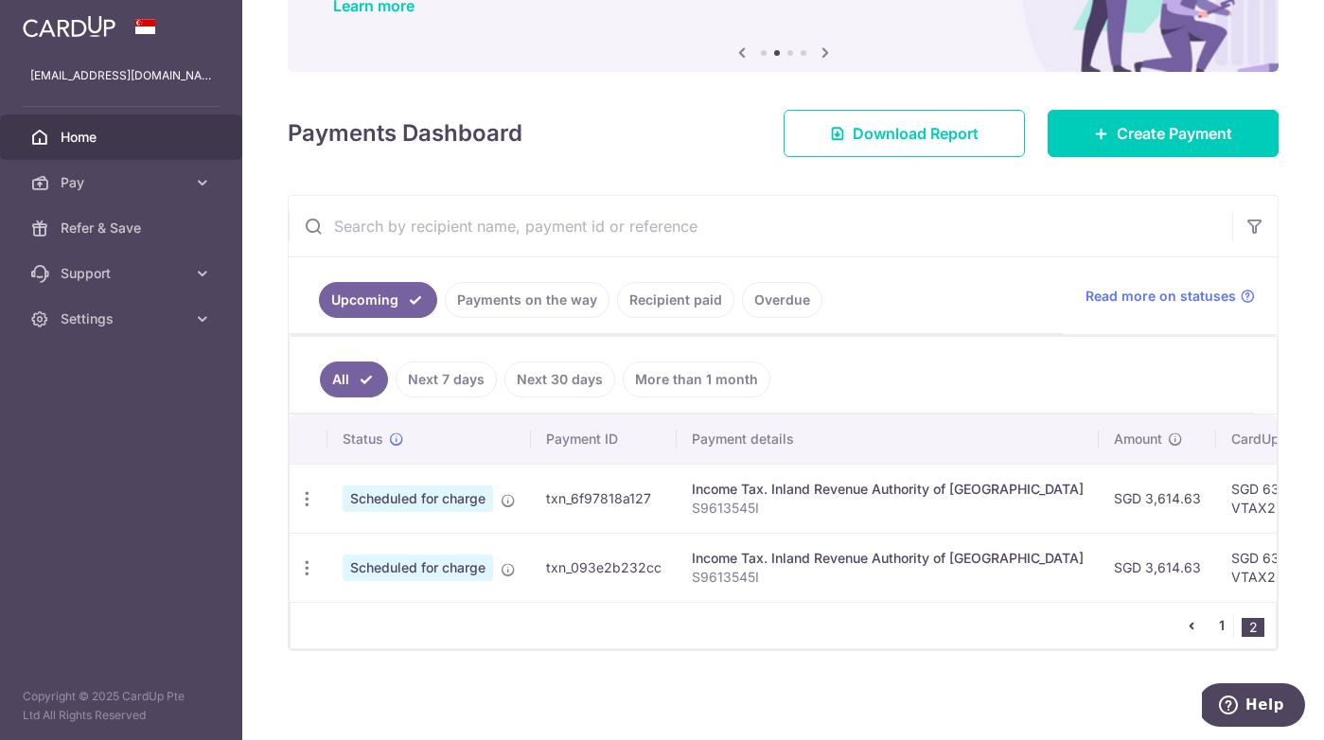
click at [1221, 632] on link "1" at bounding box center [1222, 625] width 23 height 23
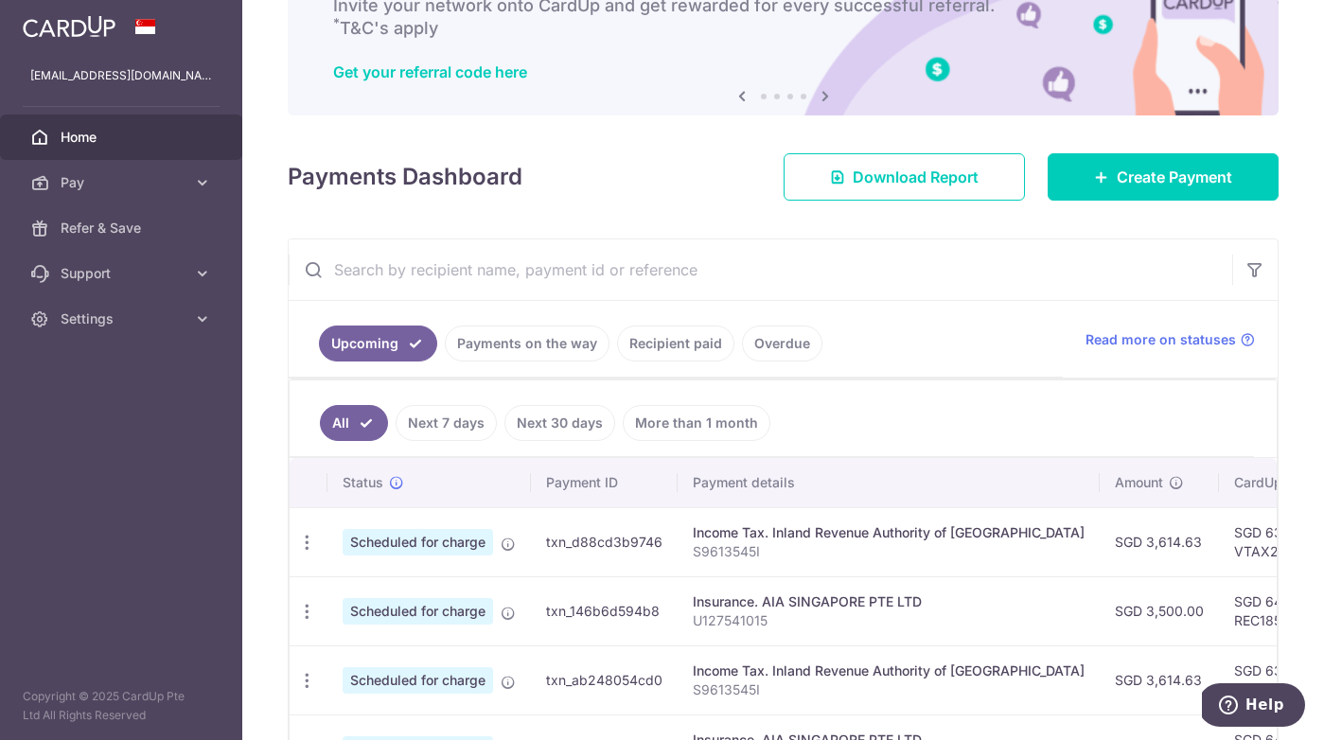
scroll to position [0, 0]
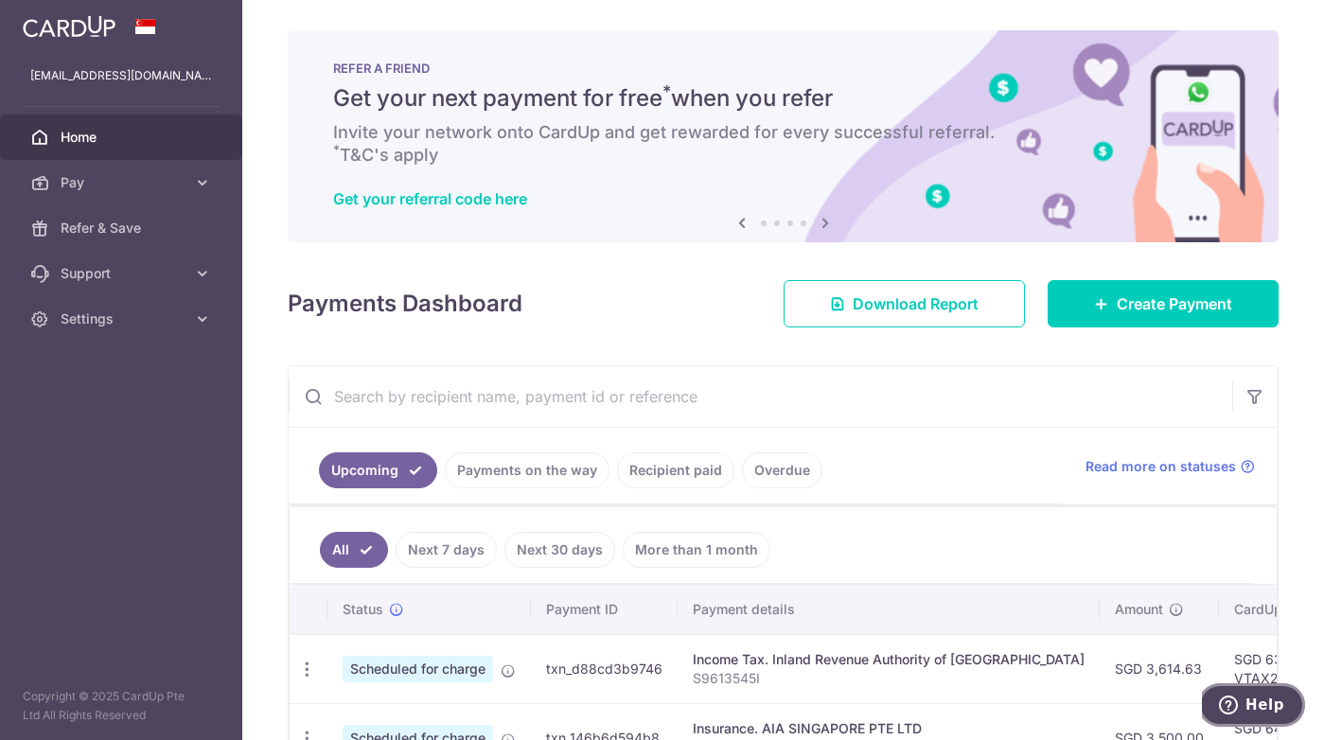
click at [1246, 713] on span "Help" at bounding box center [1232, 705] width 27 height 19
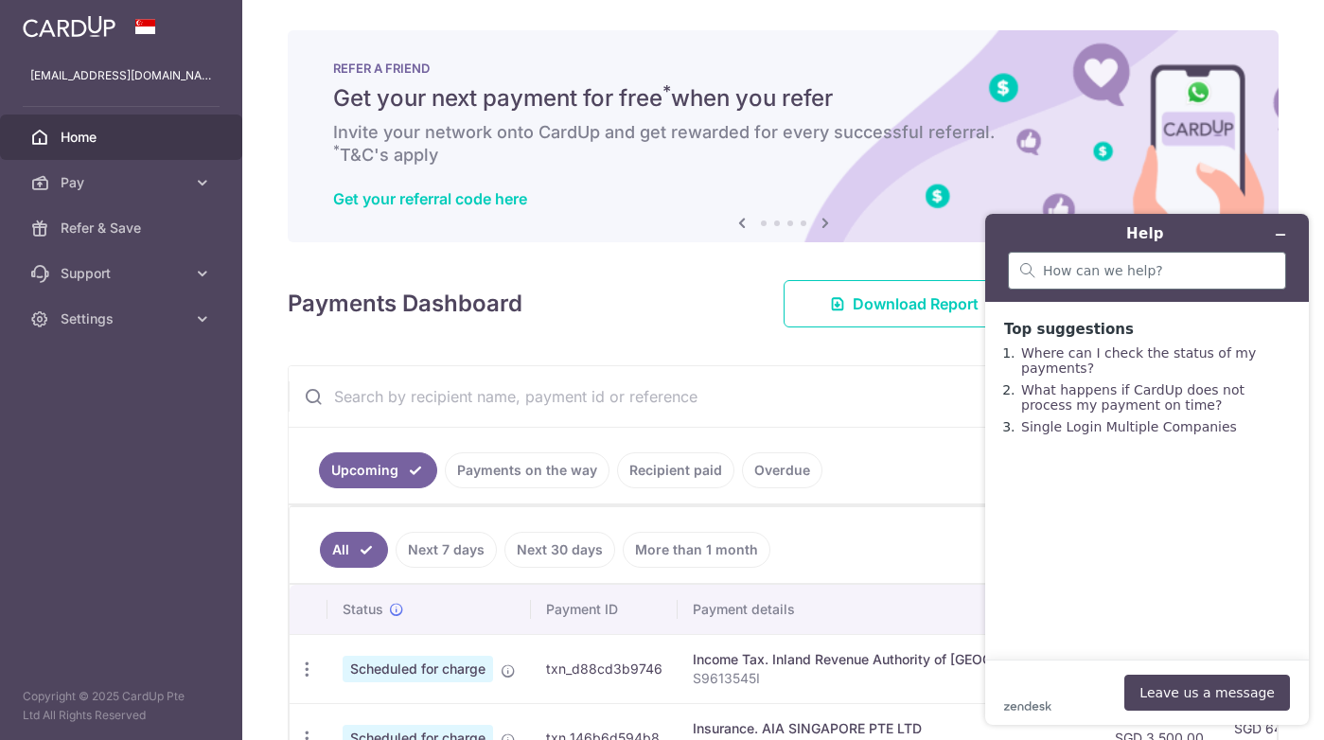
click at [1103, 283] on div at bounding box center [1147, 271] width 278 height 38
type input "how to edit payment amount"
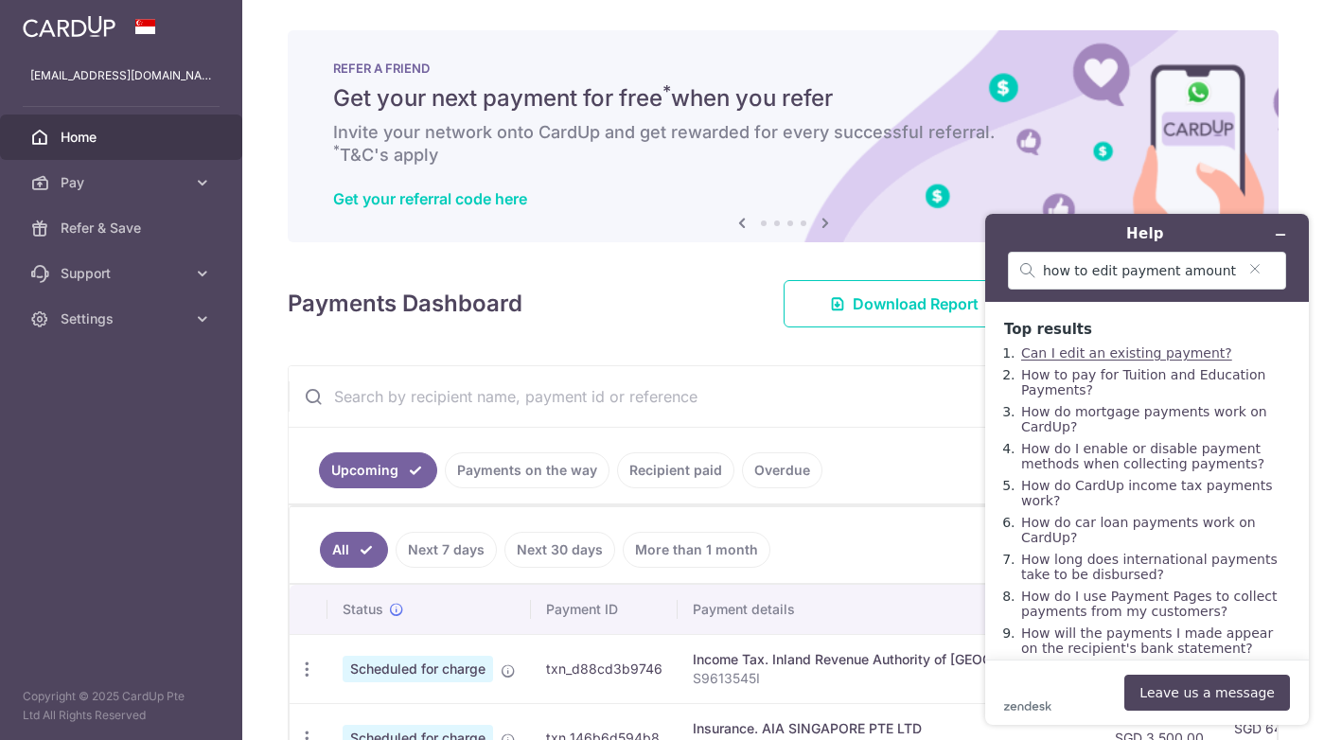
click at [1171, 351] on link "Can I edit an existing payment?" at bounding box center [1126, 352] width 211 height 15
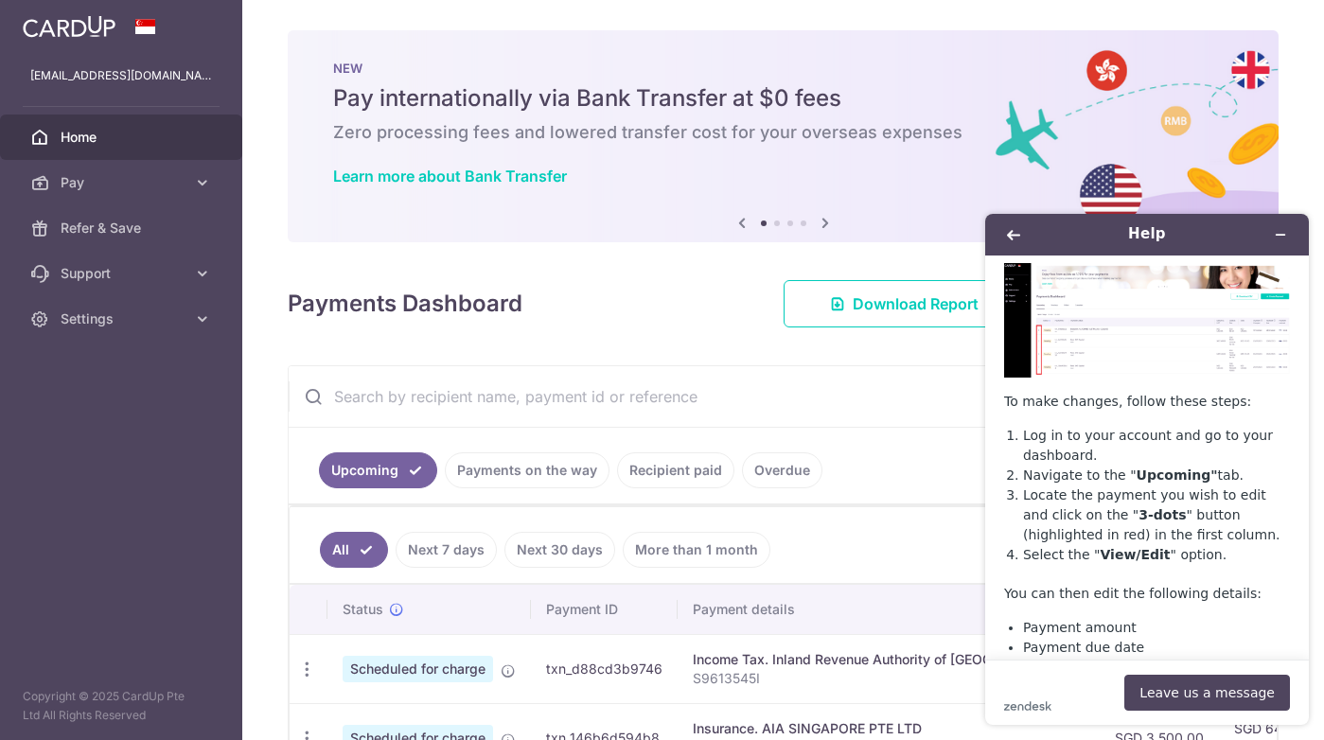
scroll to position [76, 0]
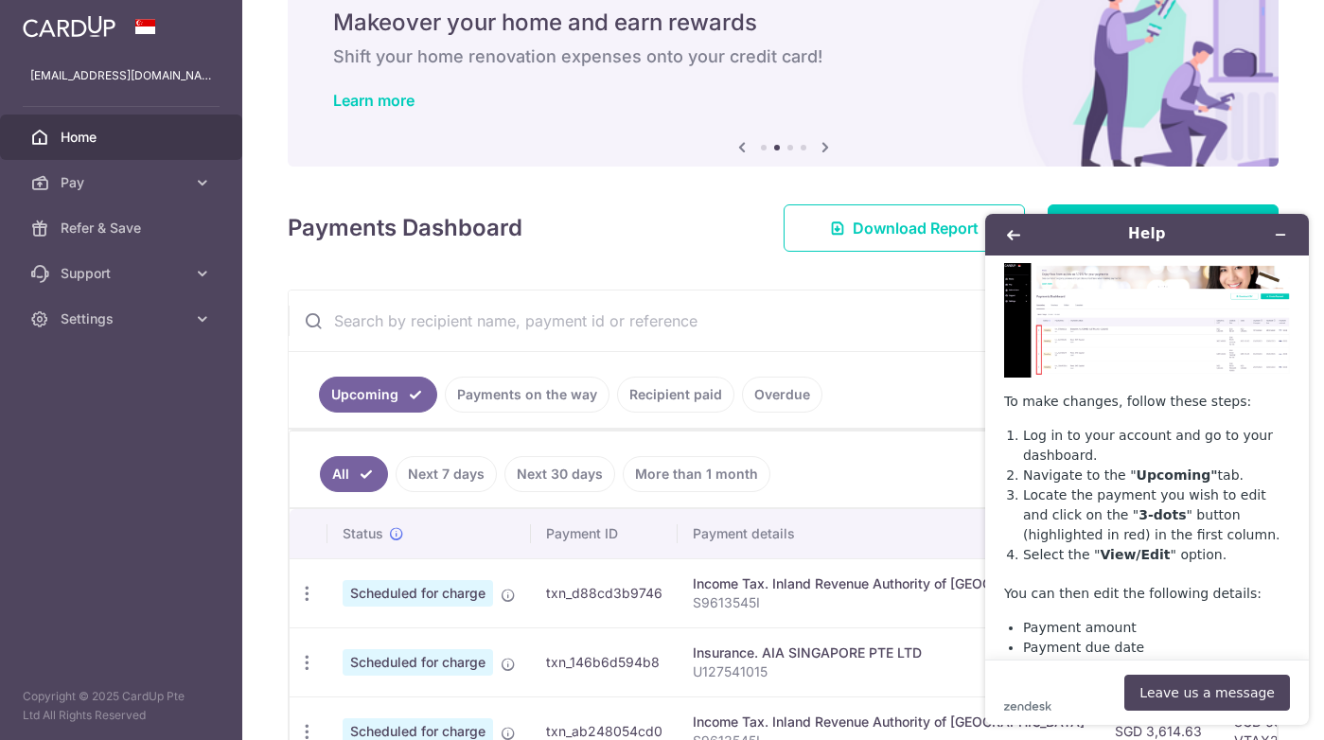
click at [873, 364] on ul "Upcoming Payments on the way Recipient paid Overdue" at bounding box center [676, 390] width 774 height 77
click at [1284, 229] on icon "Minimize widget" at bounding box center [1280, 234] width 13 height 13
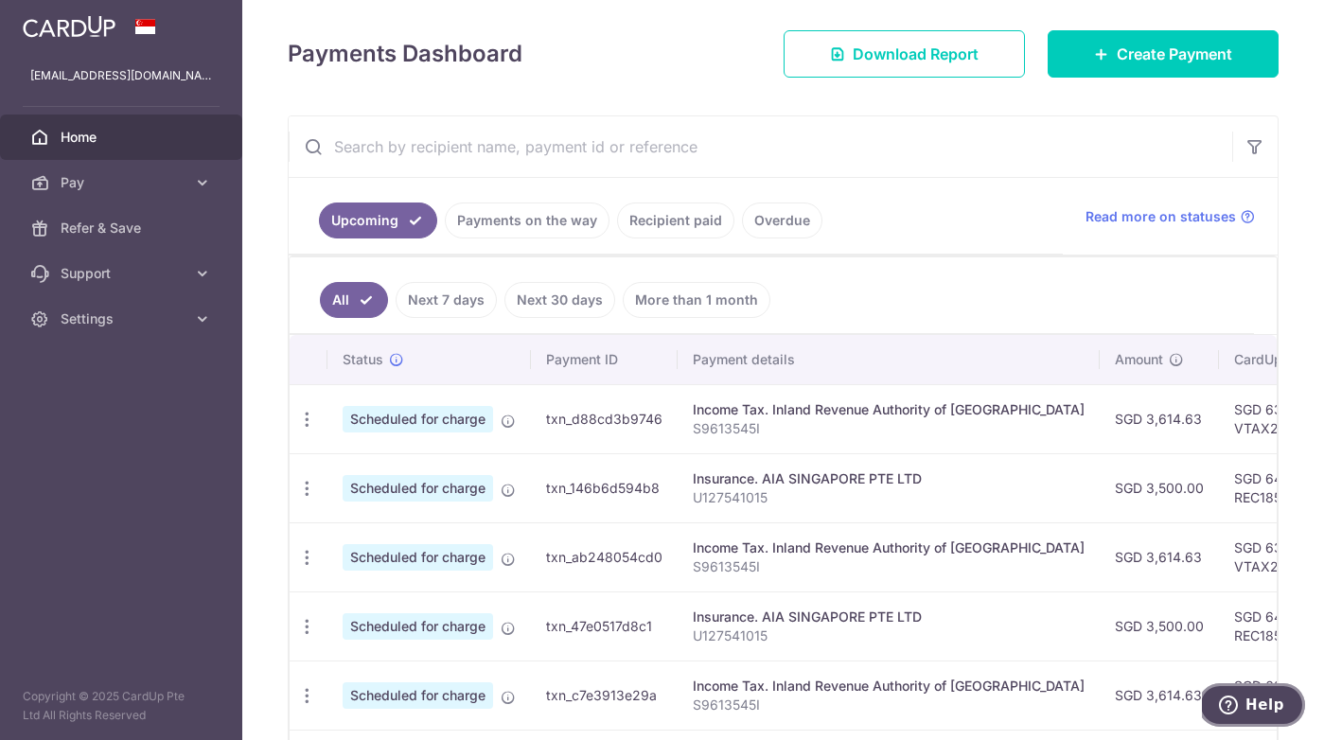
scroll to position [303, 0]
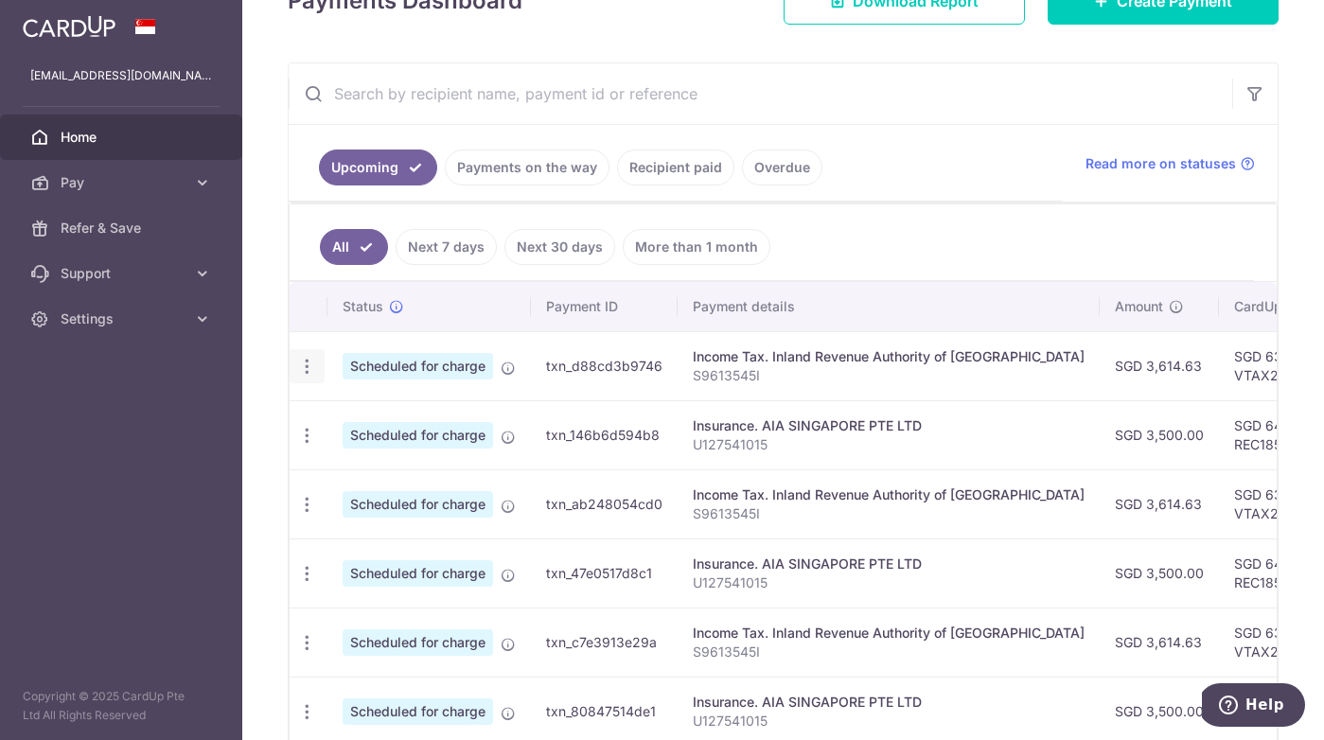
click at [304, 364] on icon "button" at bounding box center [307, 367] width 20 height 20
click at [346, 420] on span "Update payment" at bounding box center [408, 418] width 129 height 23
radio input "true"
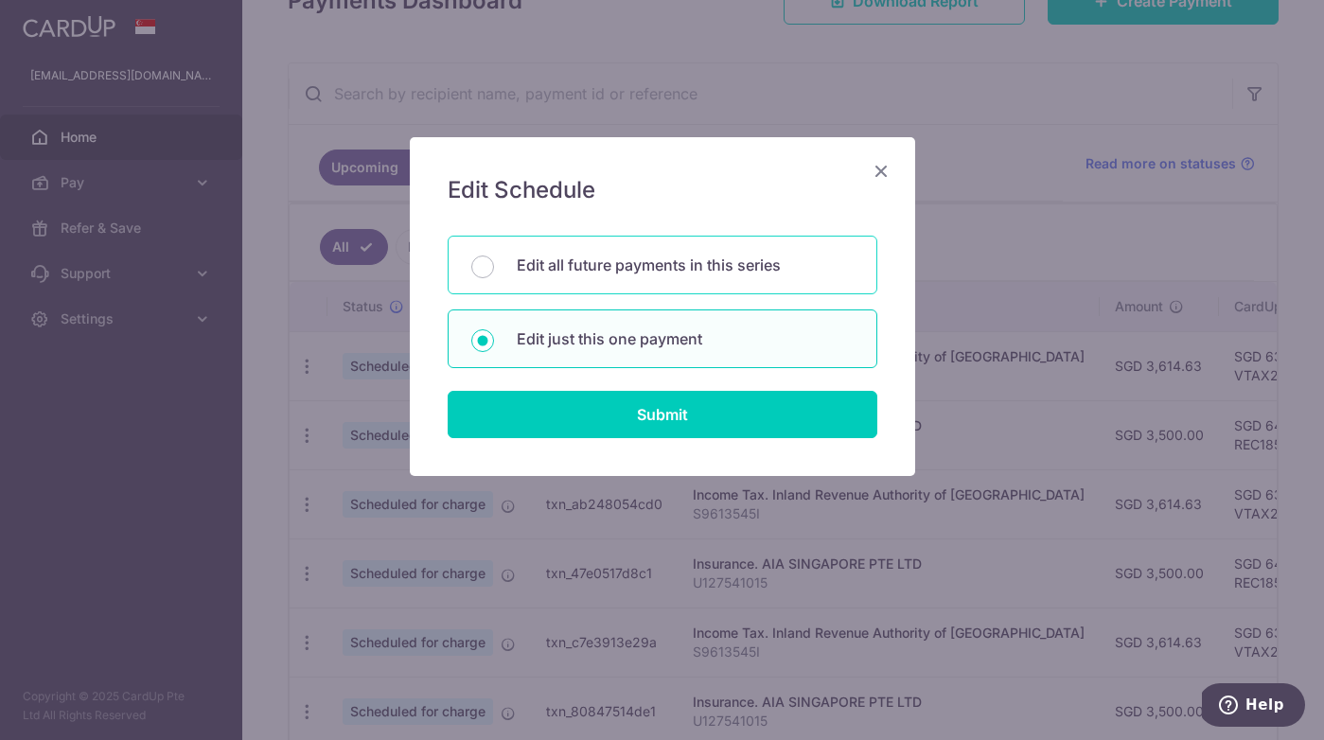
click at [576, 271] on p "Edit all future payments in this series" at bounding box center [685, 265] width 337 height 23
click at [494, 271] on input "Edit all future payments in this series" at bounding box center [482, 267] width 23 height 23
radio input "true"
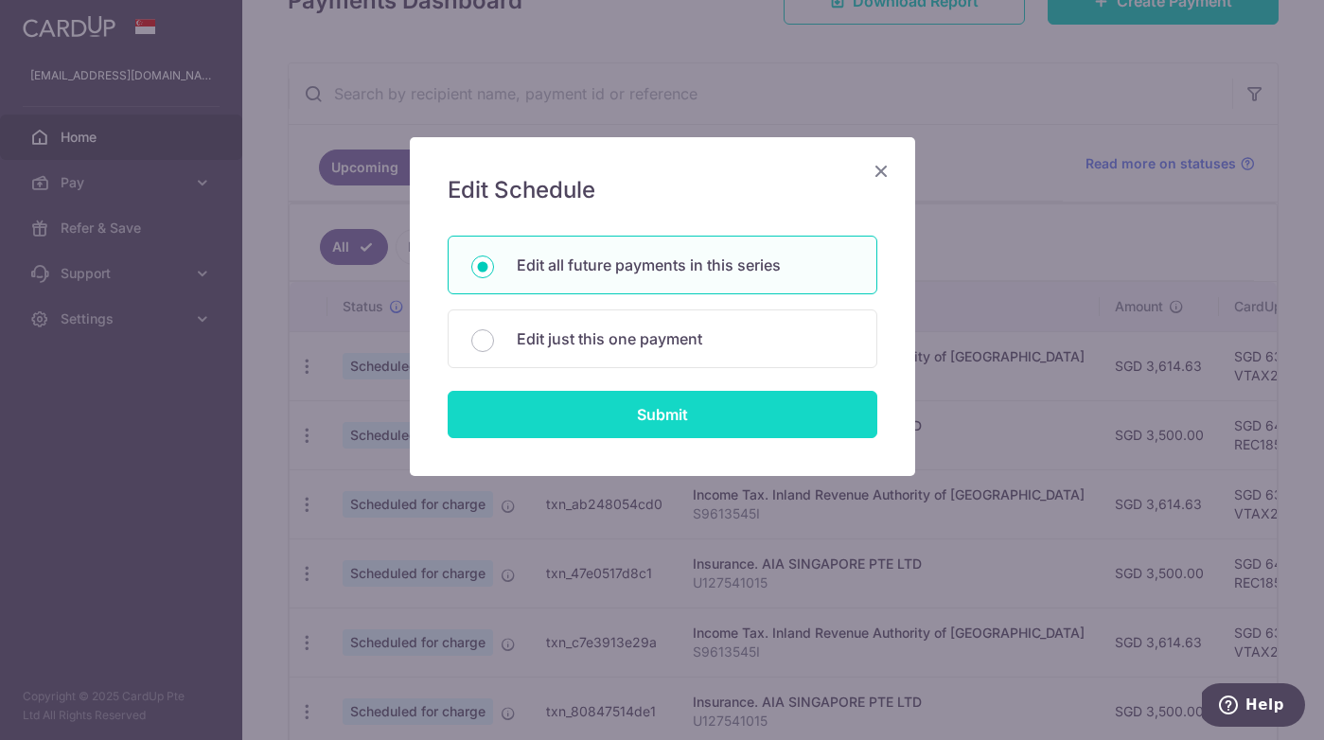
click at [608, 413] on input "Submit" at bounding box center [663, 414] width 430 height 47
radio input "true"
type input "3,614.63"
type input "S9613545I"
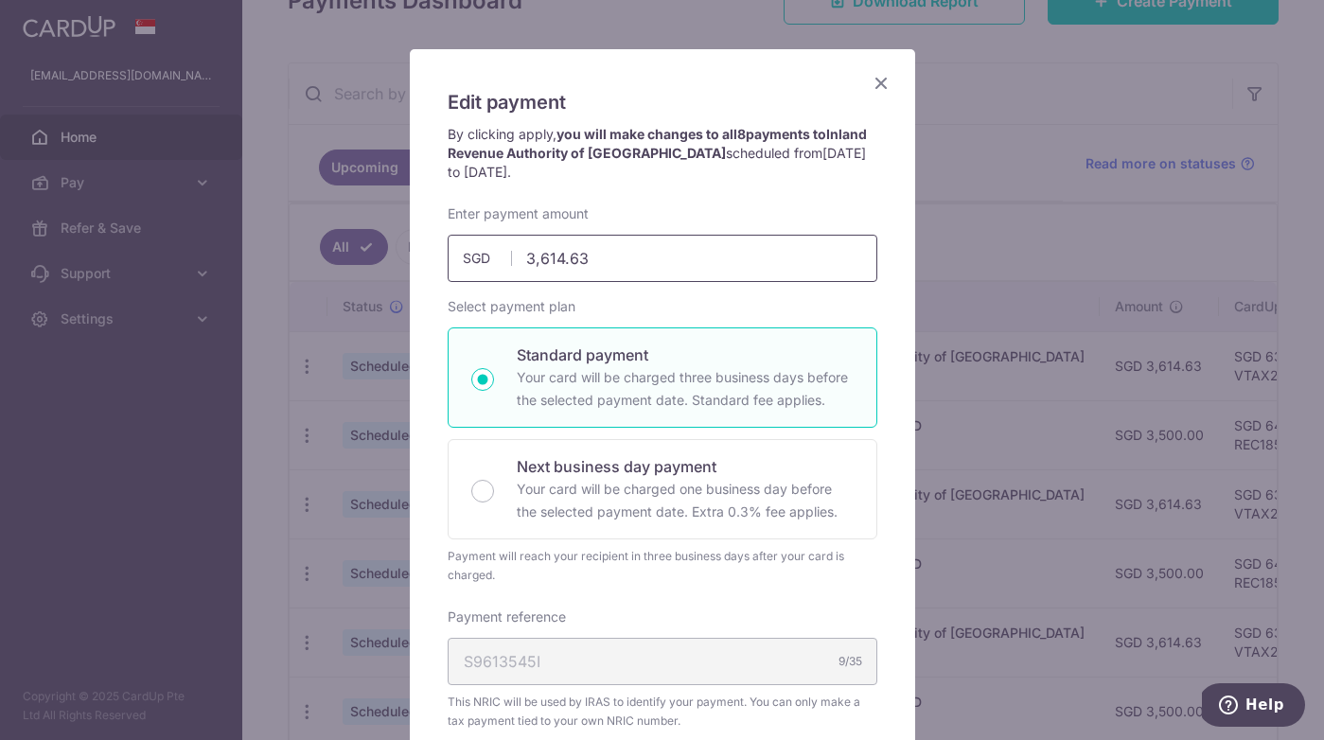
scroll to position [99, 0]
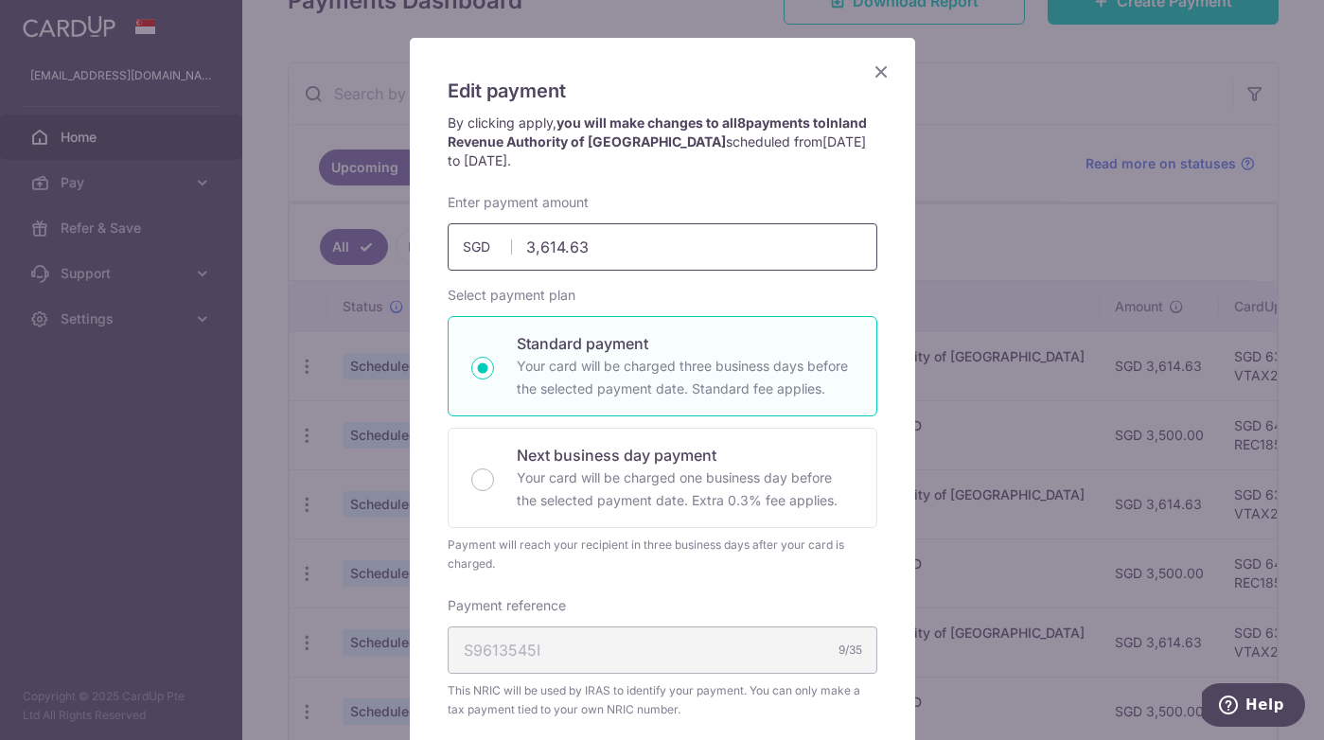
drag, startPoint x: 593, startPoint y: 257, endPoint x: 482, endPoint y: 261, distance: 110.8
click at [482, 261] on input "3,614.63" at bounding box center [663, 246] width 430 height 47
type input "3"
type input "4,600.99"
click at [743, 281] on div "Enter payment amount 4,600.99 4600.99 SGD To change the payment amount, please …" at bounding box center [663, 521] width 430 height 657
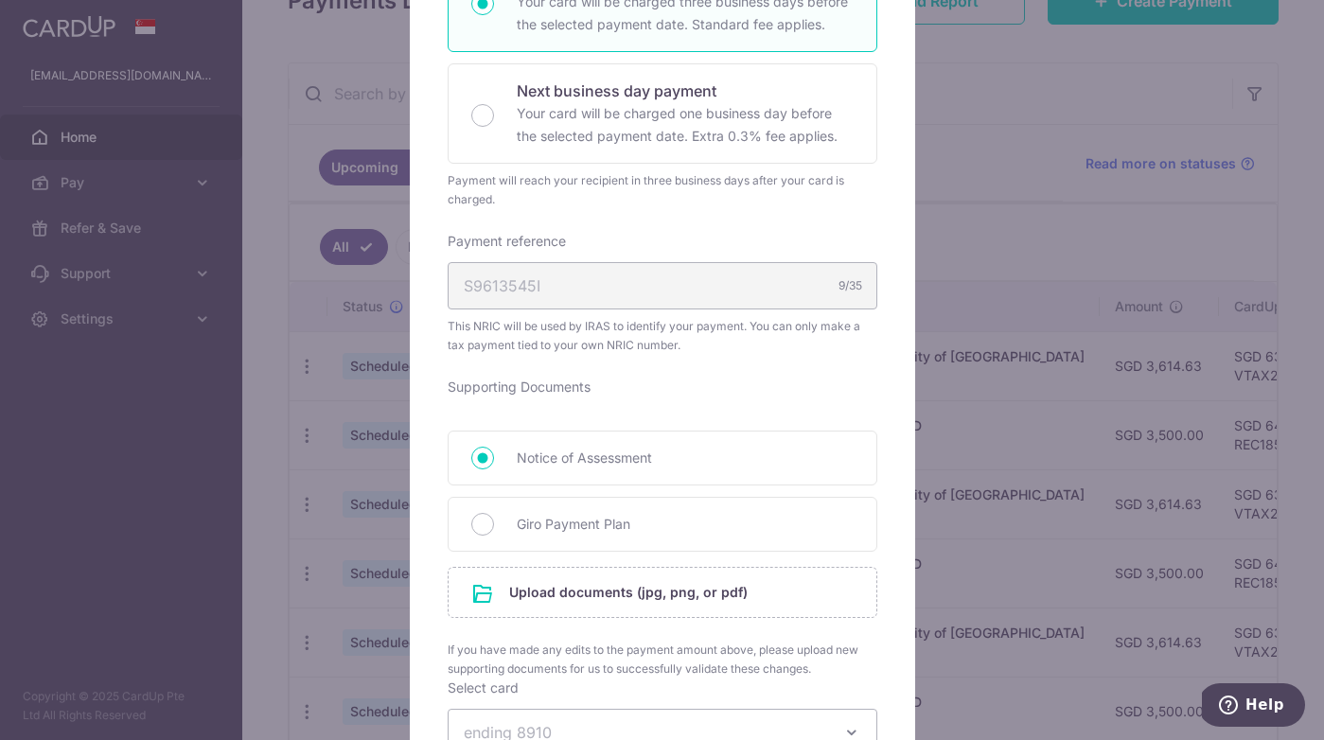
scroll to position [466, 0]
click at [490, 524] on input "Giro Payment Plan" at bounding box center [482, 522] width 23 height 23
radio input "true"
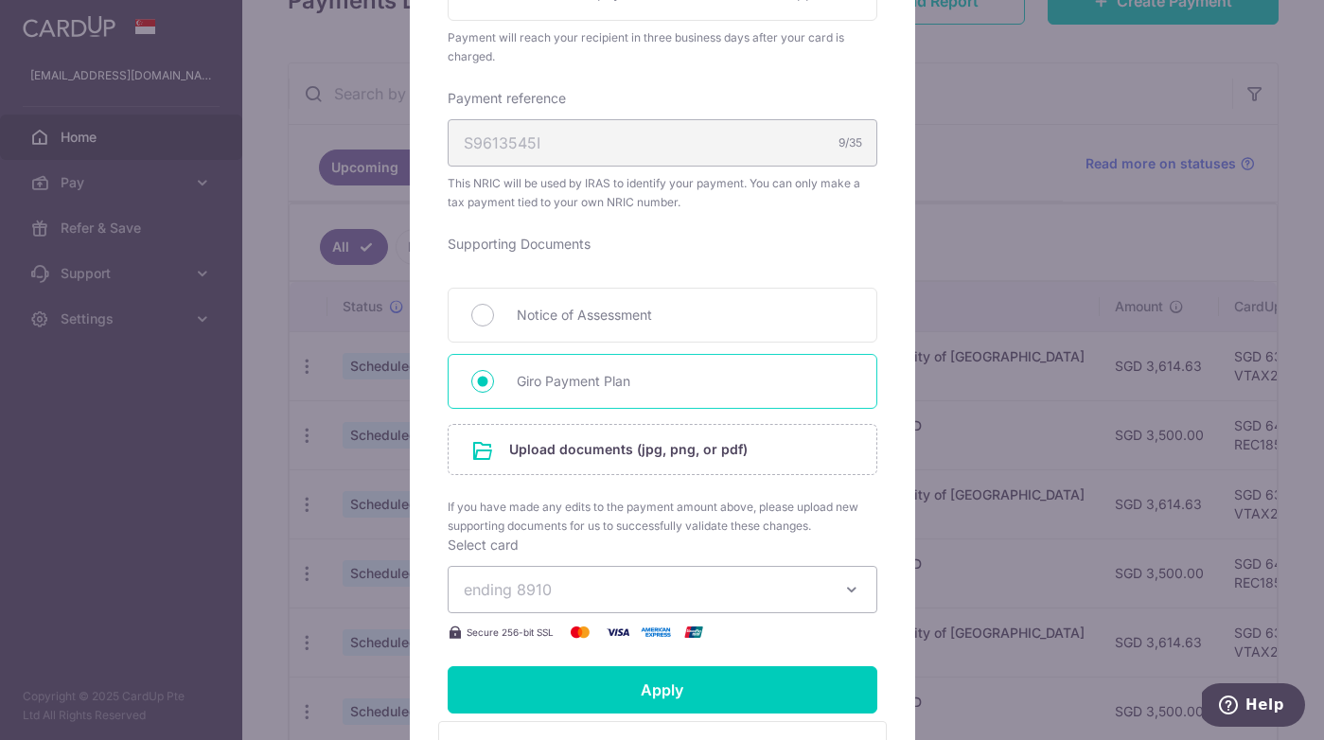
scroll to position [646, 0]
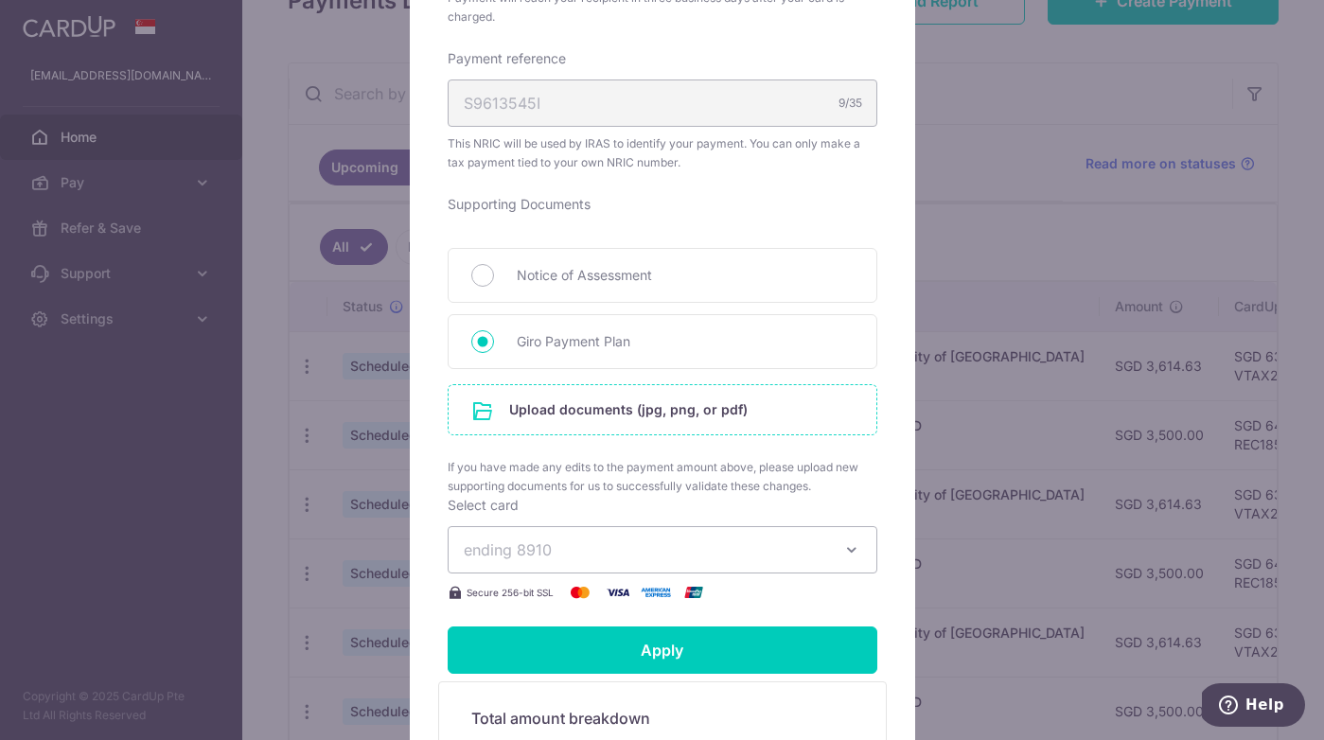
click at [593, 412] on input "file" at bounding box center [663, 409] width 428 height 49
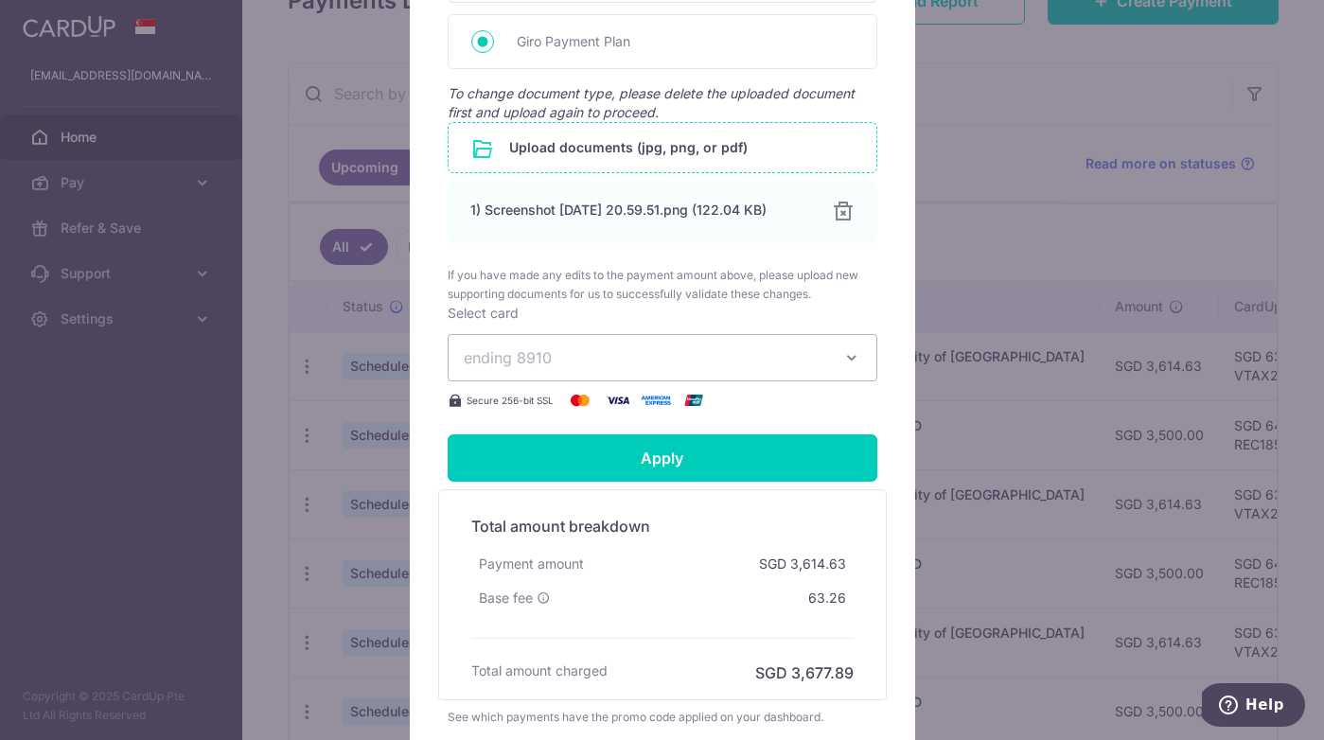
scroll to position [953, 0]
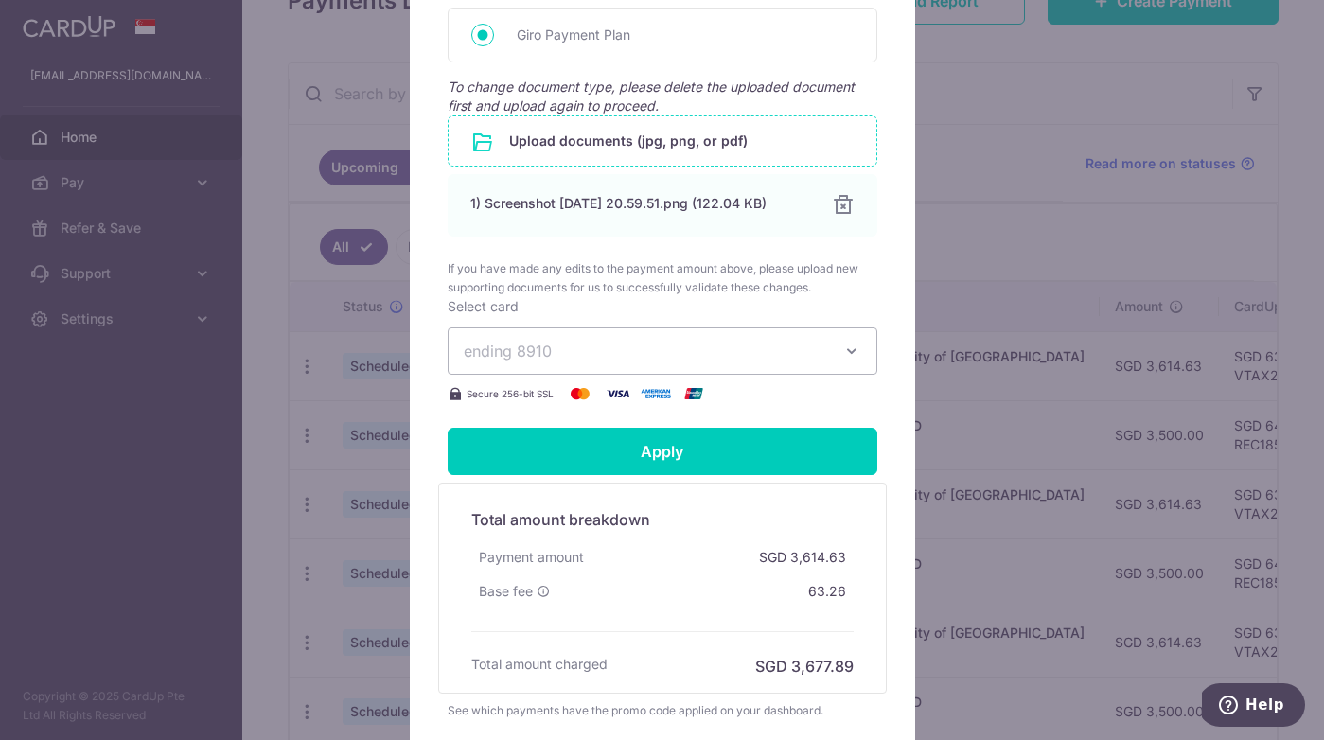
click at [661, 363] on span "ending 8910" at bounding box center [645, 351] width 363 height 23
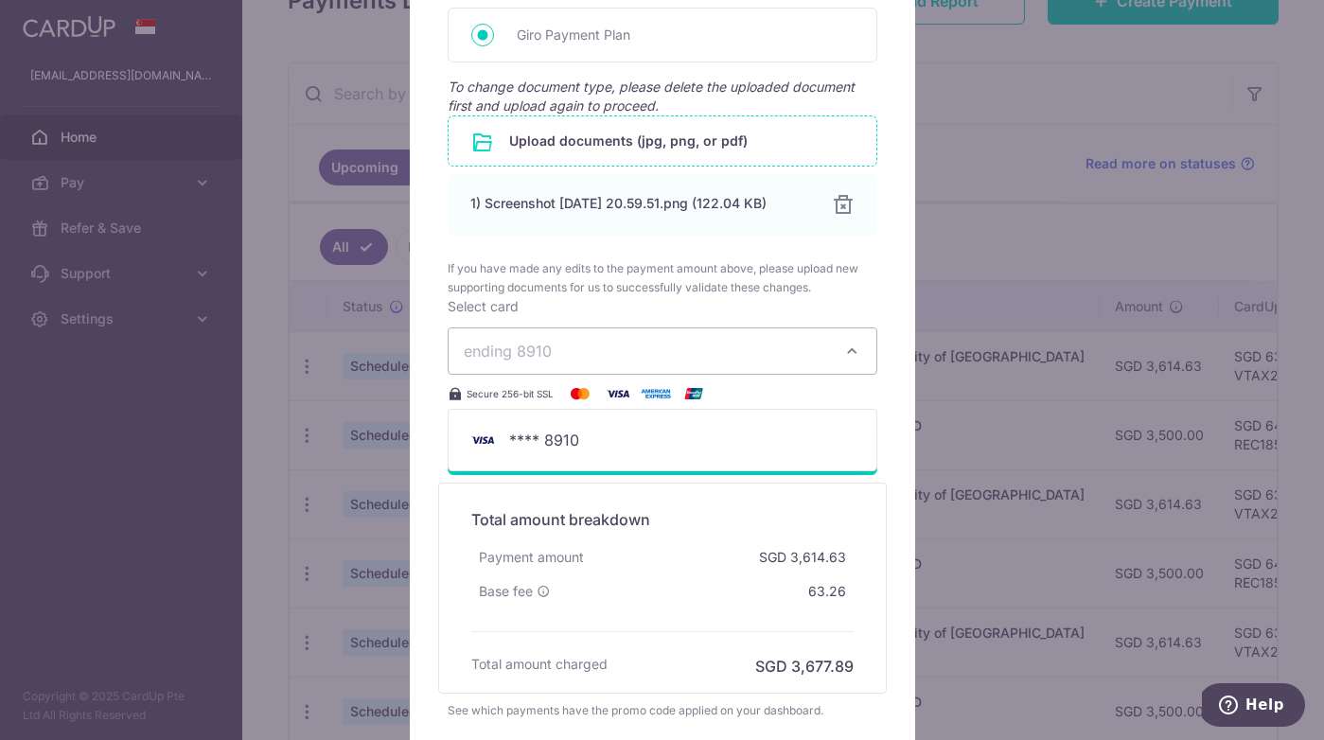
click at [661, 363] on span "ending 8910" at bounding box center [645, 351] width 363 height 23
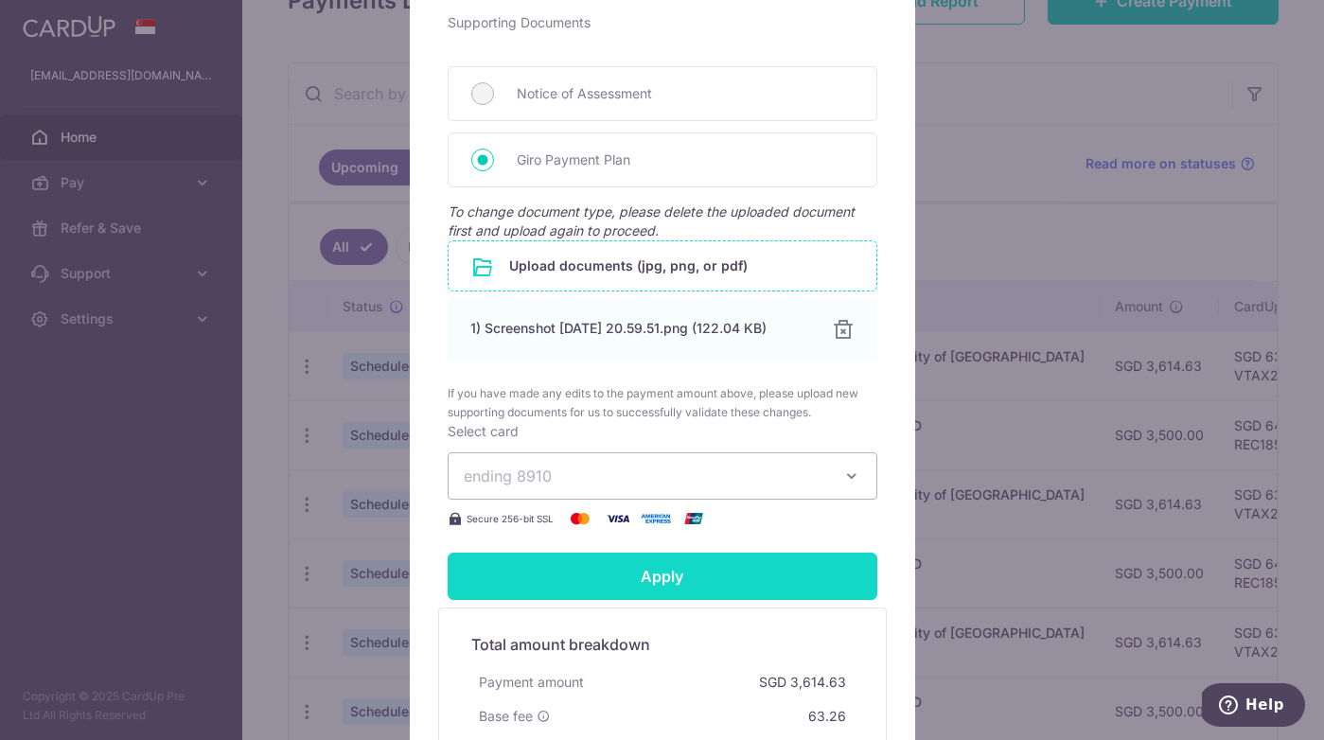
scroll to position [832, 0]
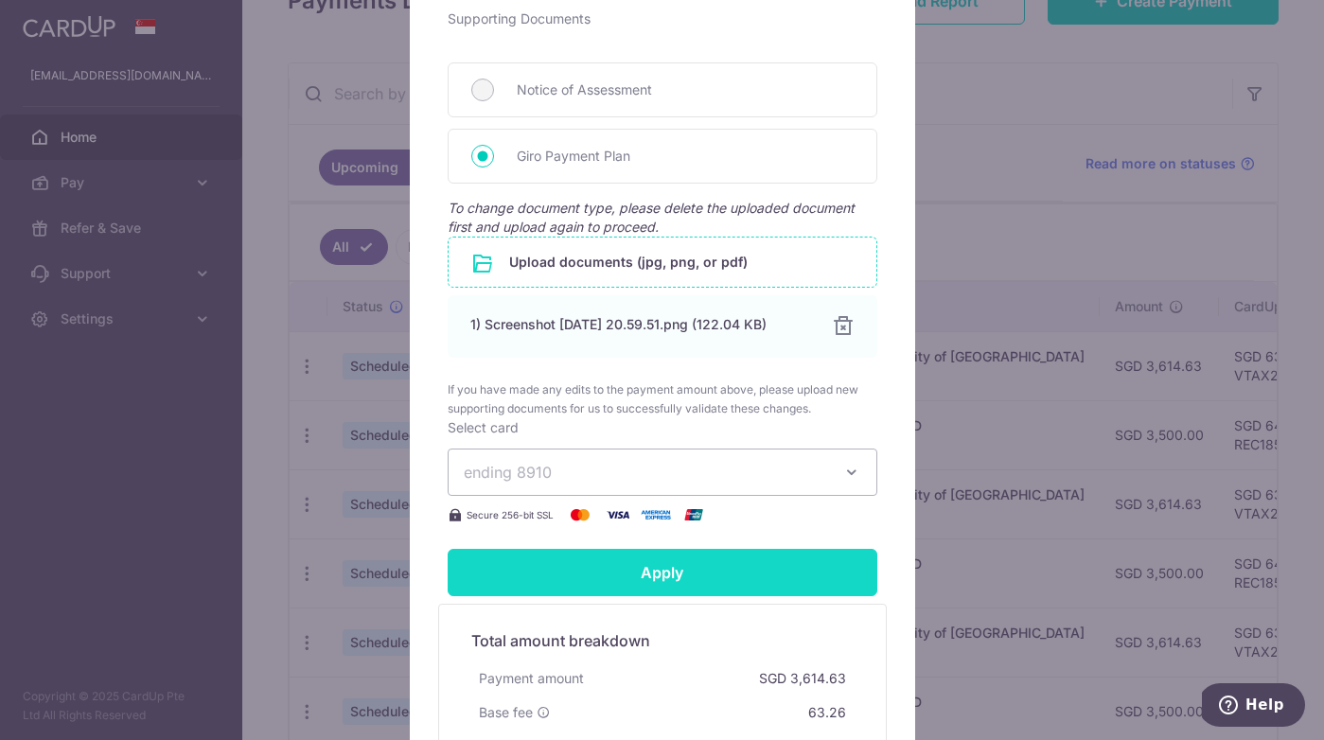
click at [628, 592] on input "Apply" at bounding box center [663, 572] width 430 height 47
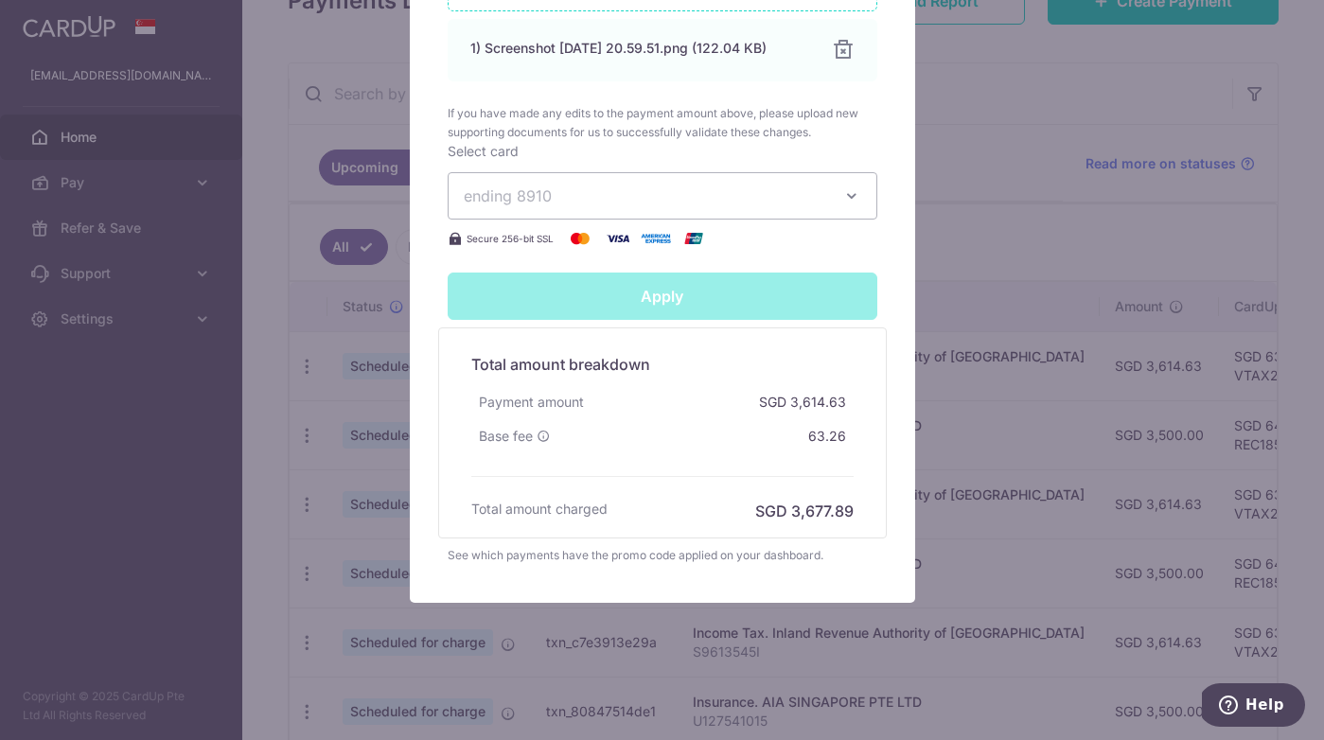
scroll to position [1118, 0]
type input "Successfully Applied"
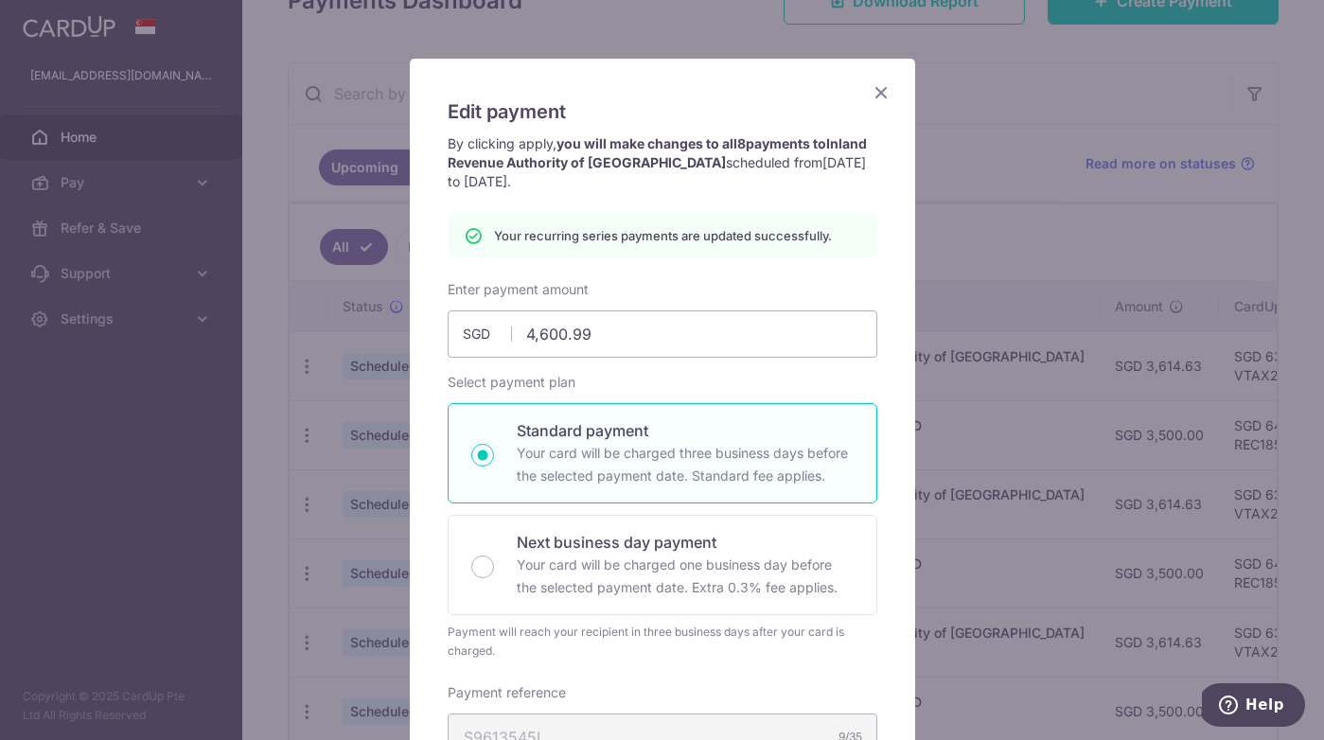
scroll to position [0, 0]
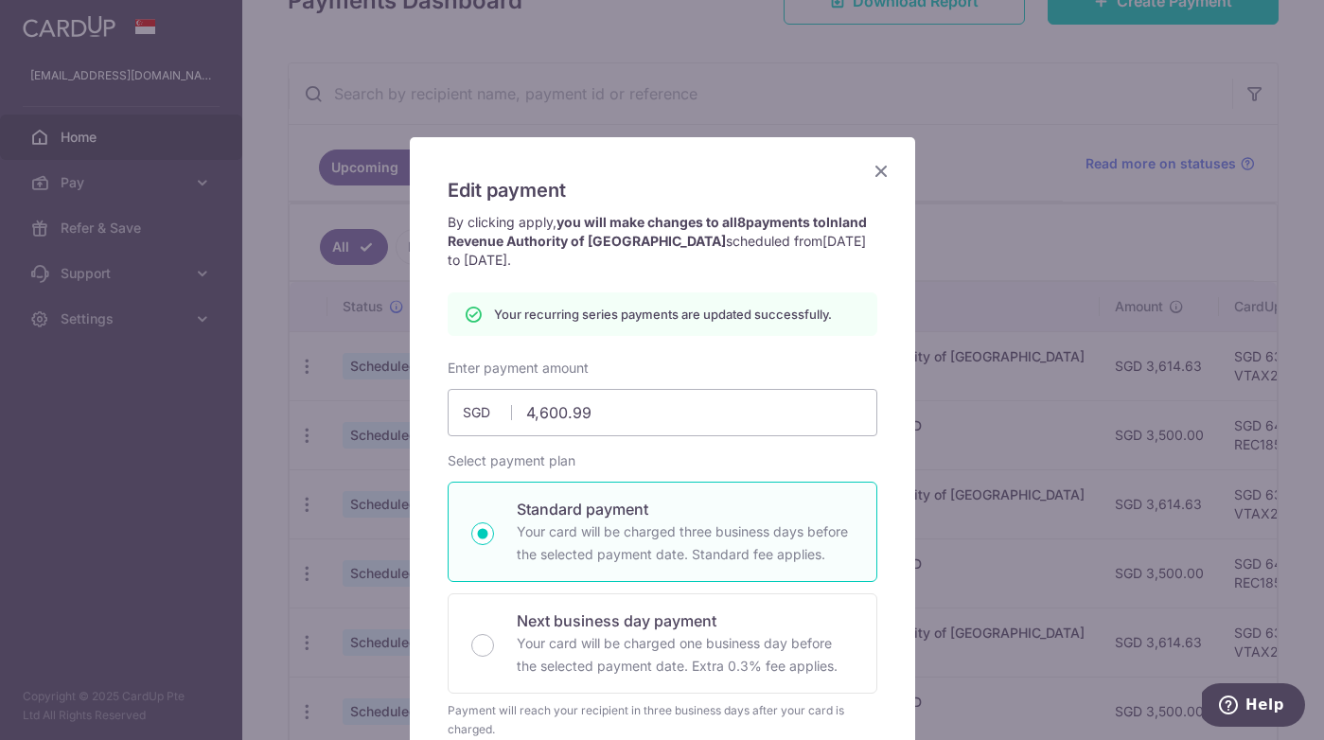
click at [876, 172] on icon "Close" at bounding box center [881, 171] width 23 height 24
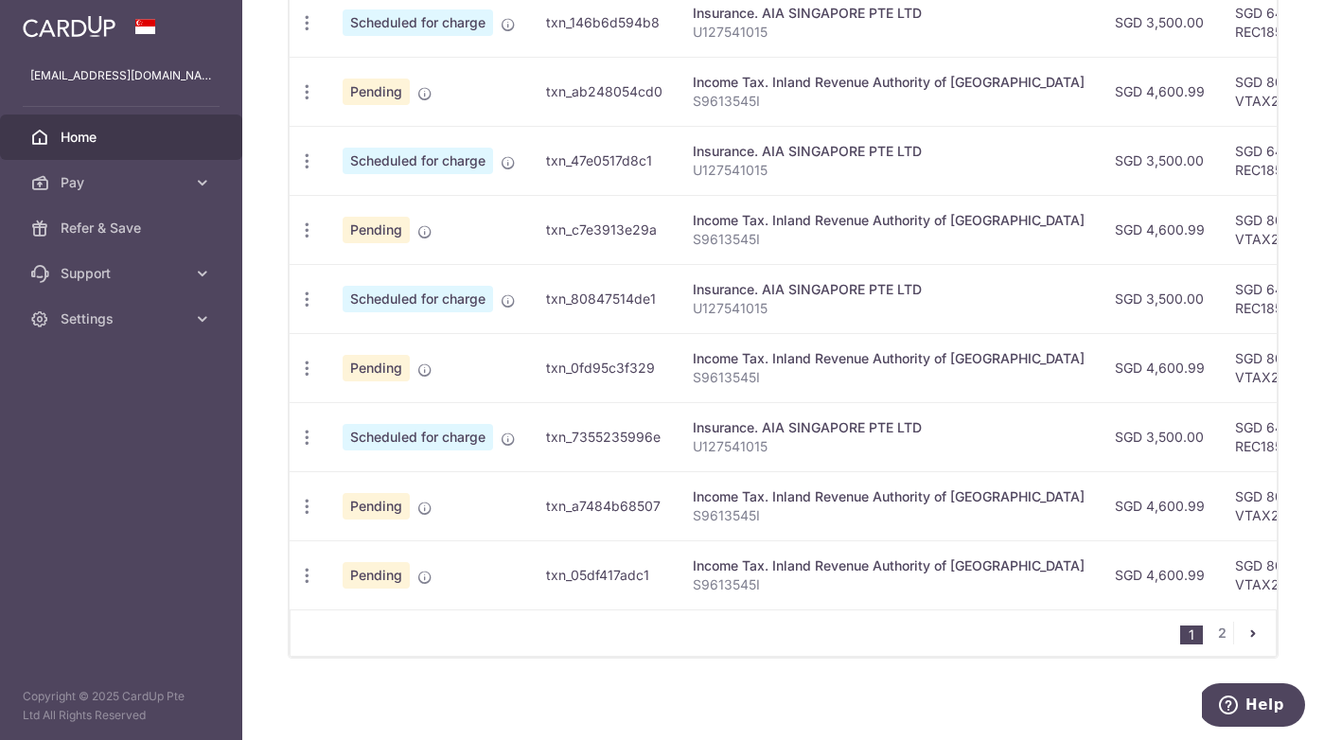
scroll to position [723, 0]
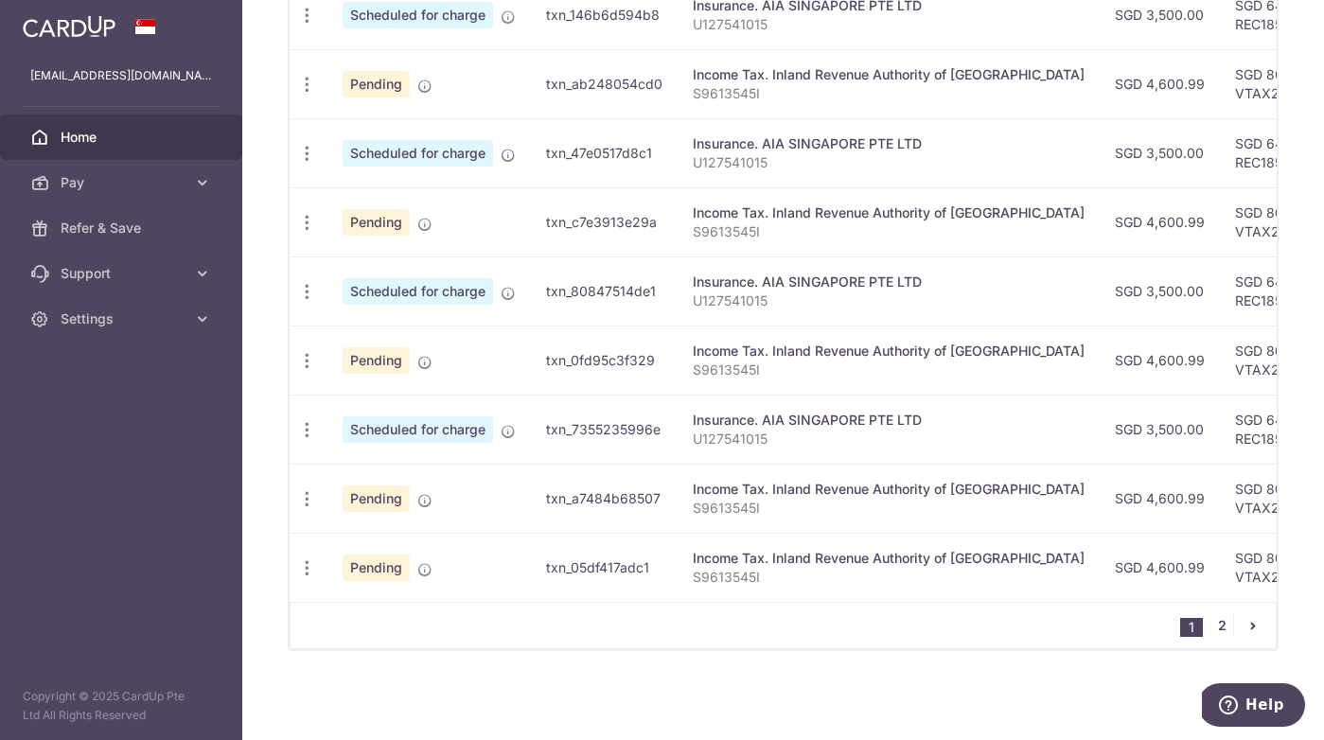
click at [1223, 622] on link "2" at bounding box center [1222, 625] width 23 height 23
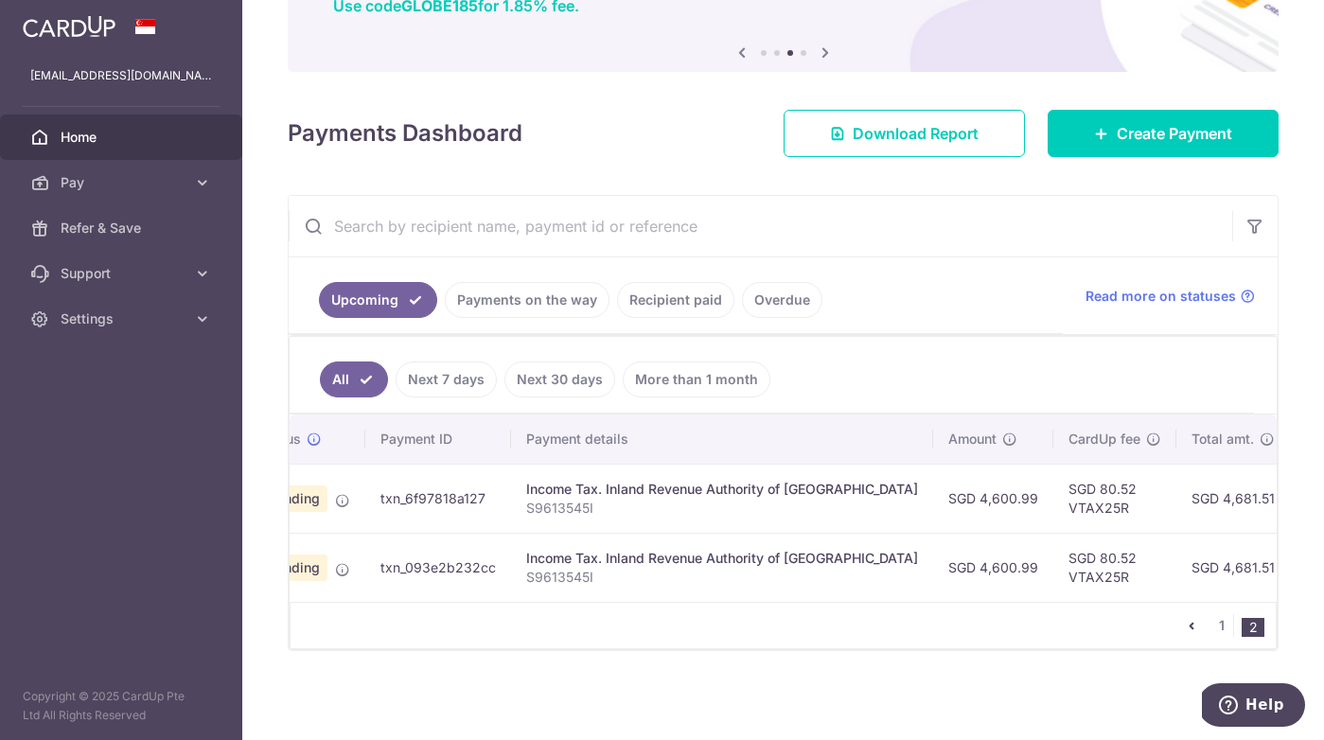
scroll to position [0, 26]
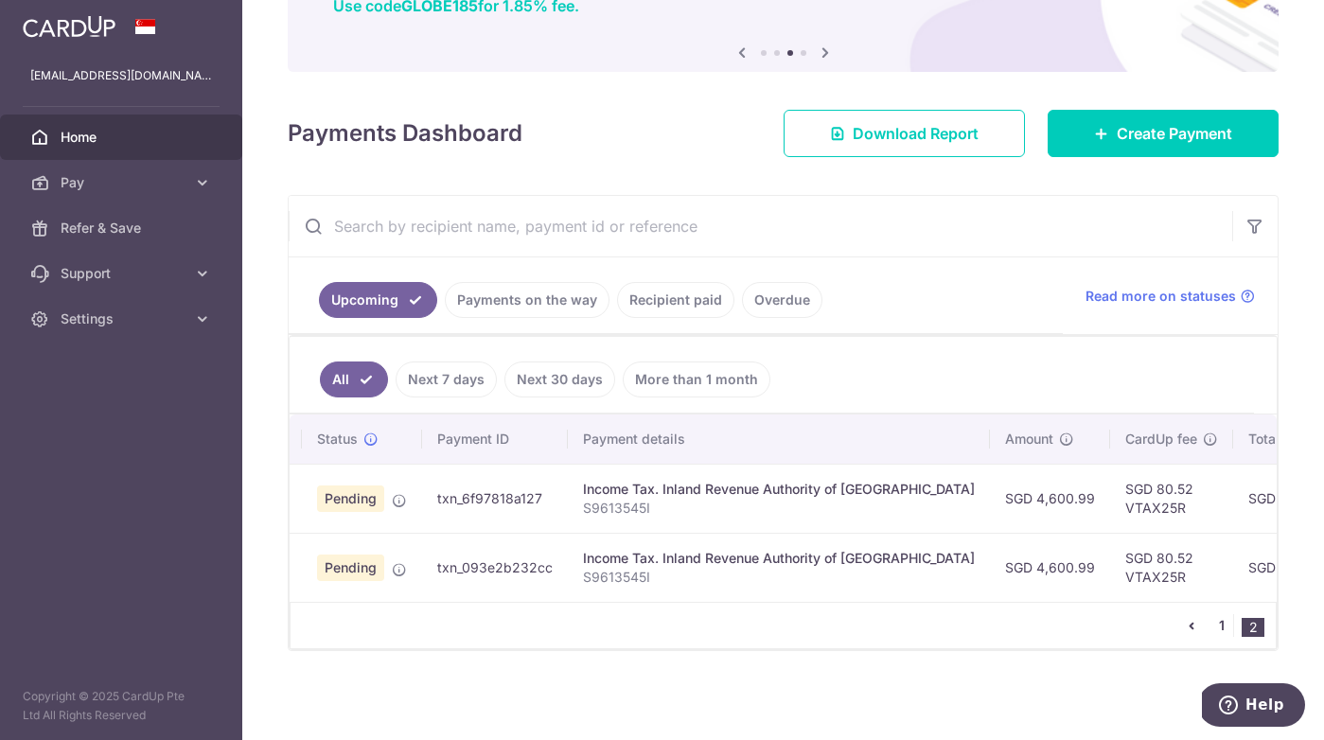
click at [1224, 624] on link "1" at bounding box center [1222, 625] width 23 height 23
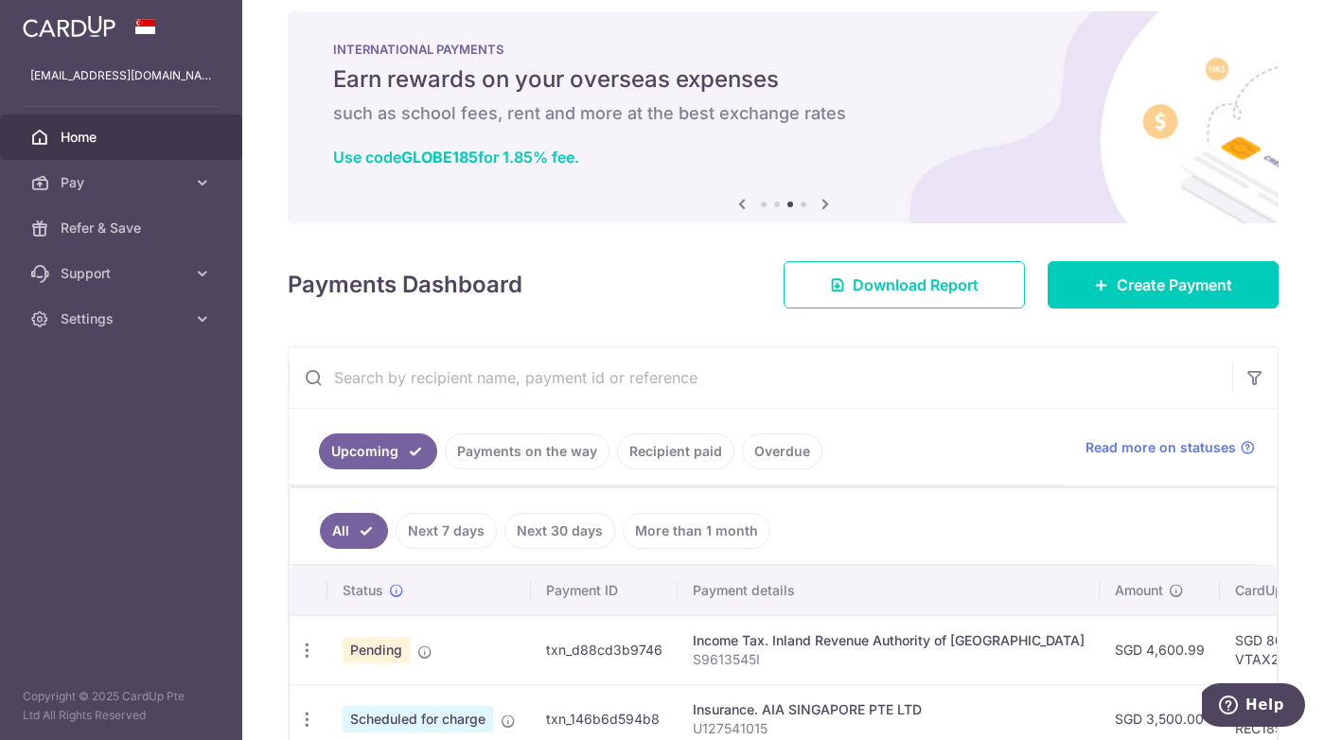
scroll to position [0, 0]
